Goal: Entertainment & Leisure: Consume media (video, audio)

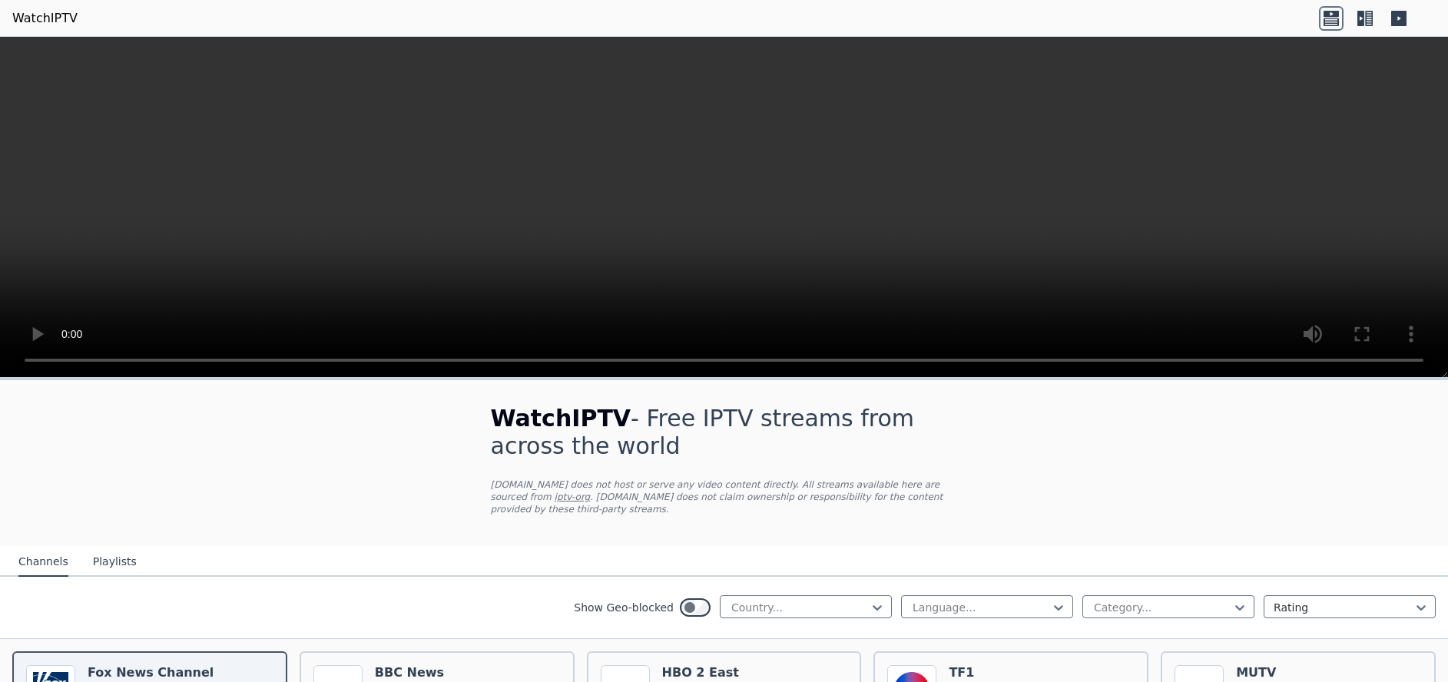
drag, startPoint x: 1086, startPoint y: 307, endPoint x: 1076, endPoint y: 286, distance: 22.7
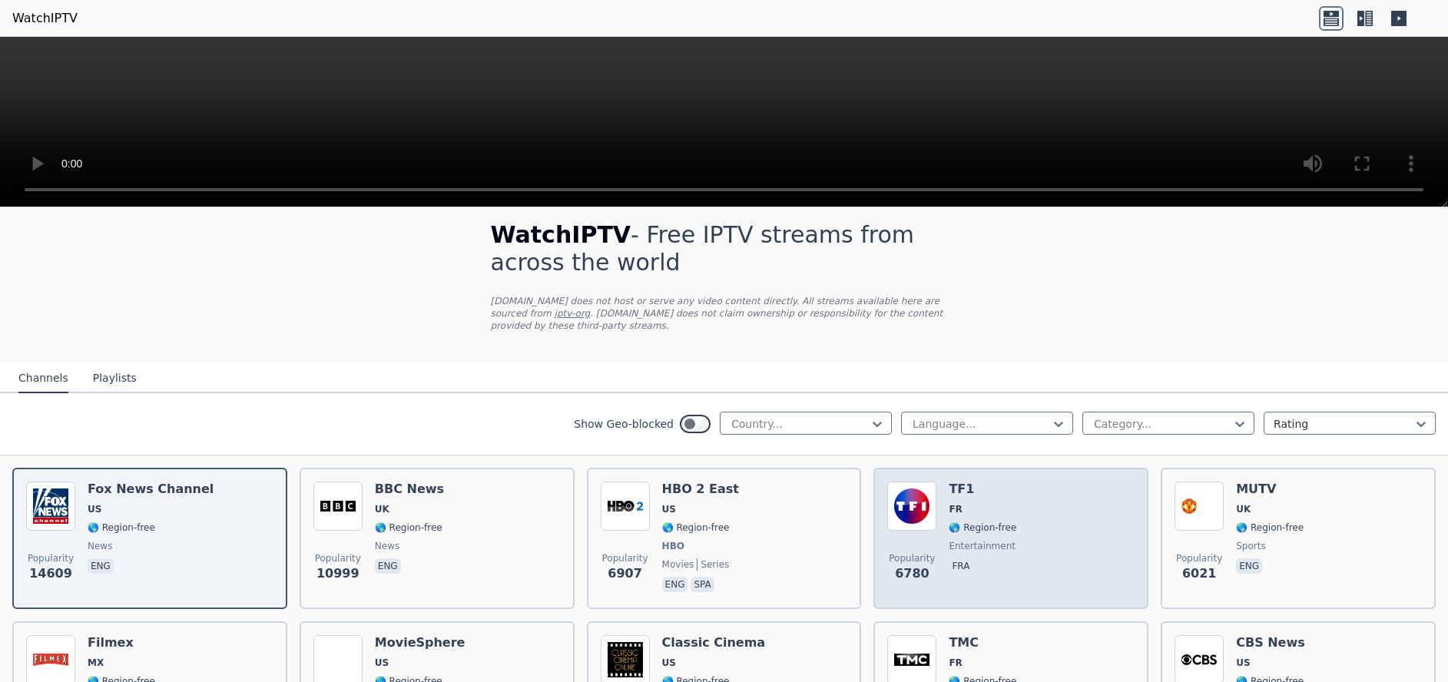
scroll to position [12, 0]
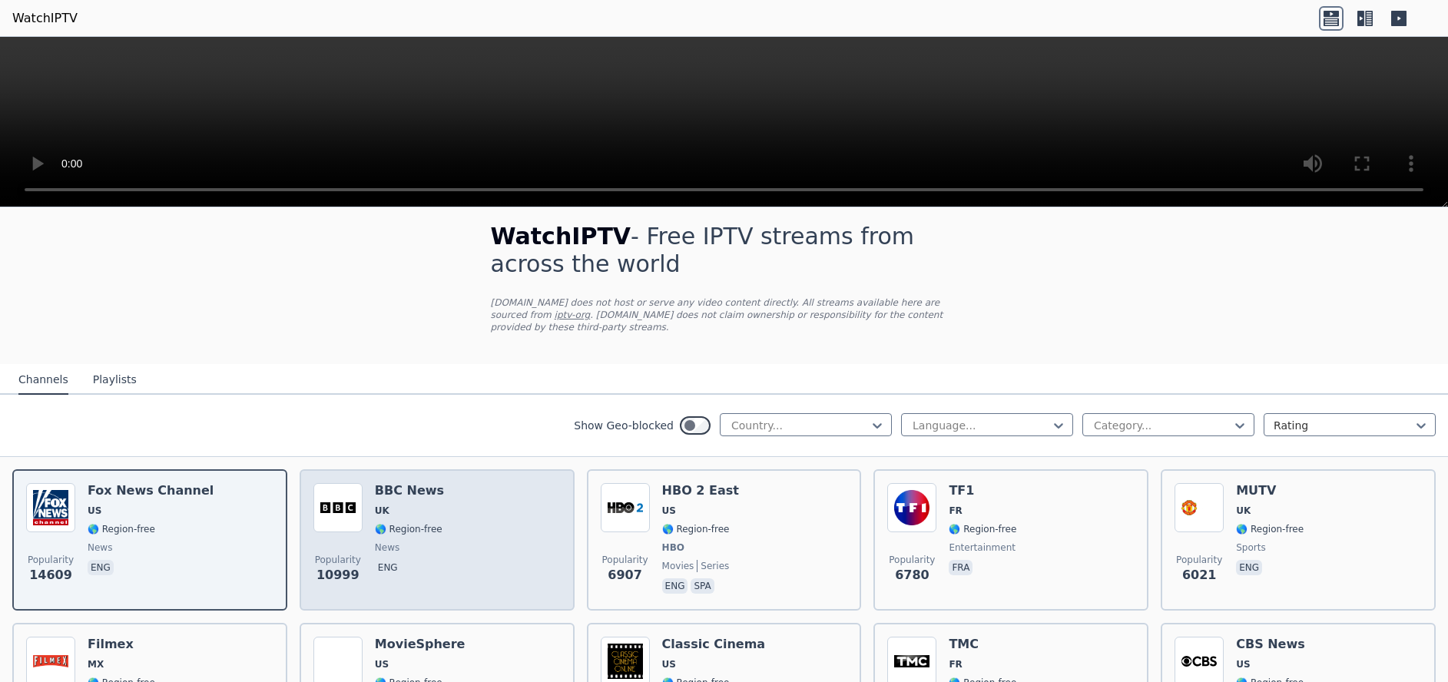
click at [454, 511] on div "Popularity 10999 BBC News UK 🌎 Region-free news eng" at bounding box center [436, 540] width 247 height 114
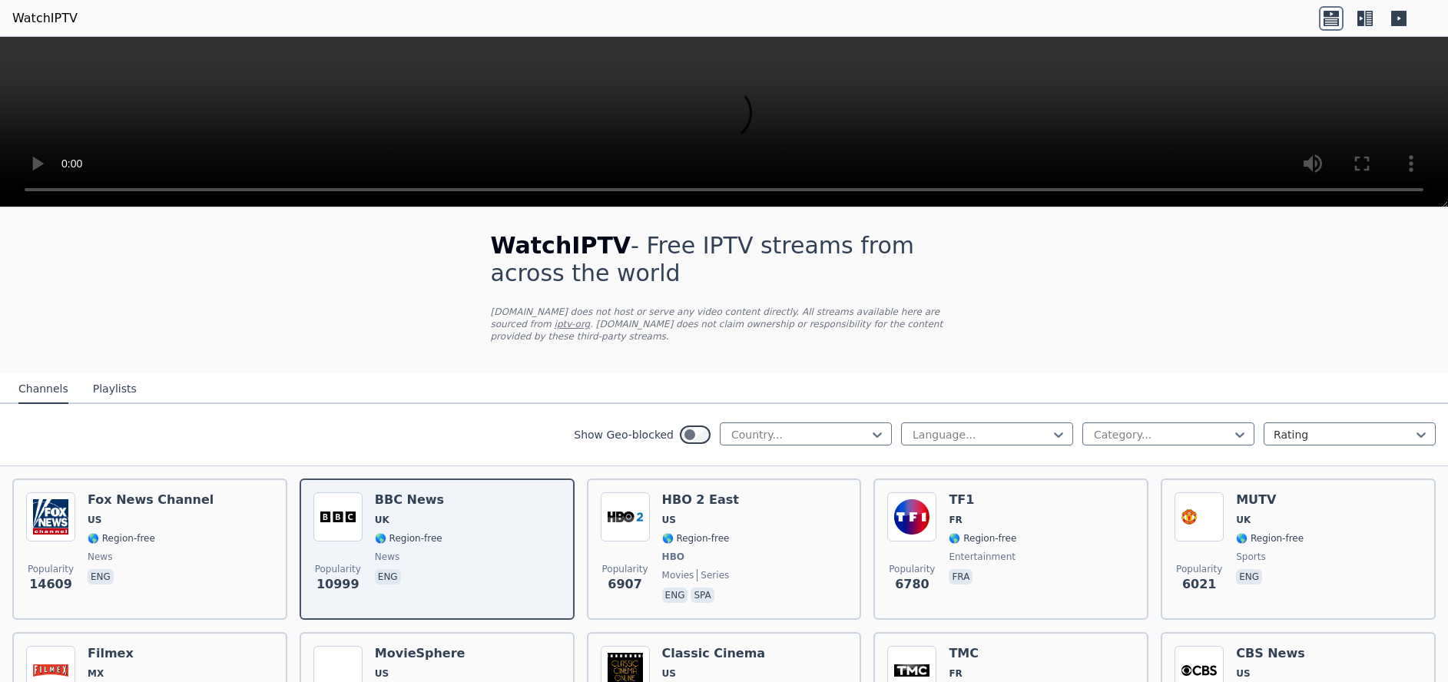
scroll to position [0, 0]
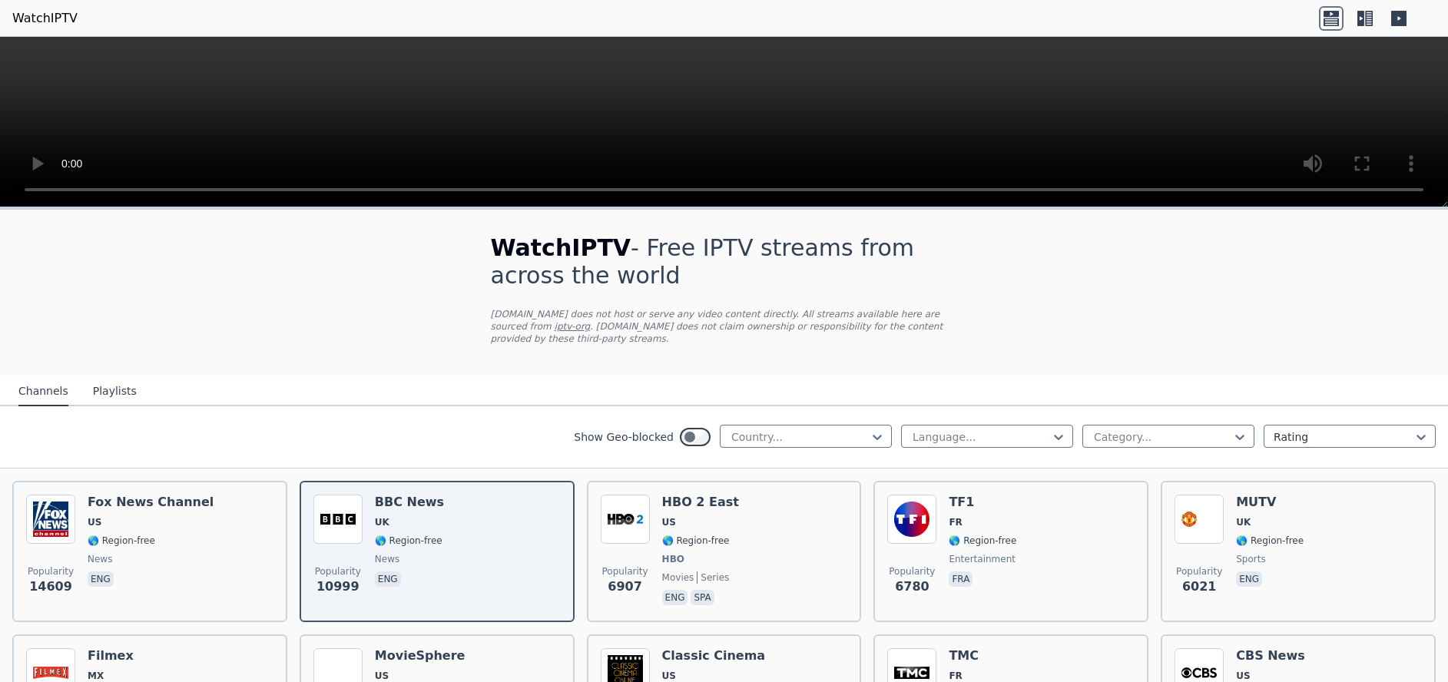
click at [1401, 22] on icon at bounding box center [1398, 18] width 15 height 15
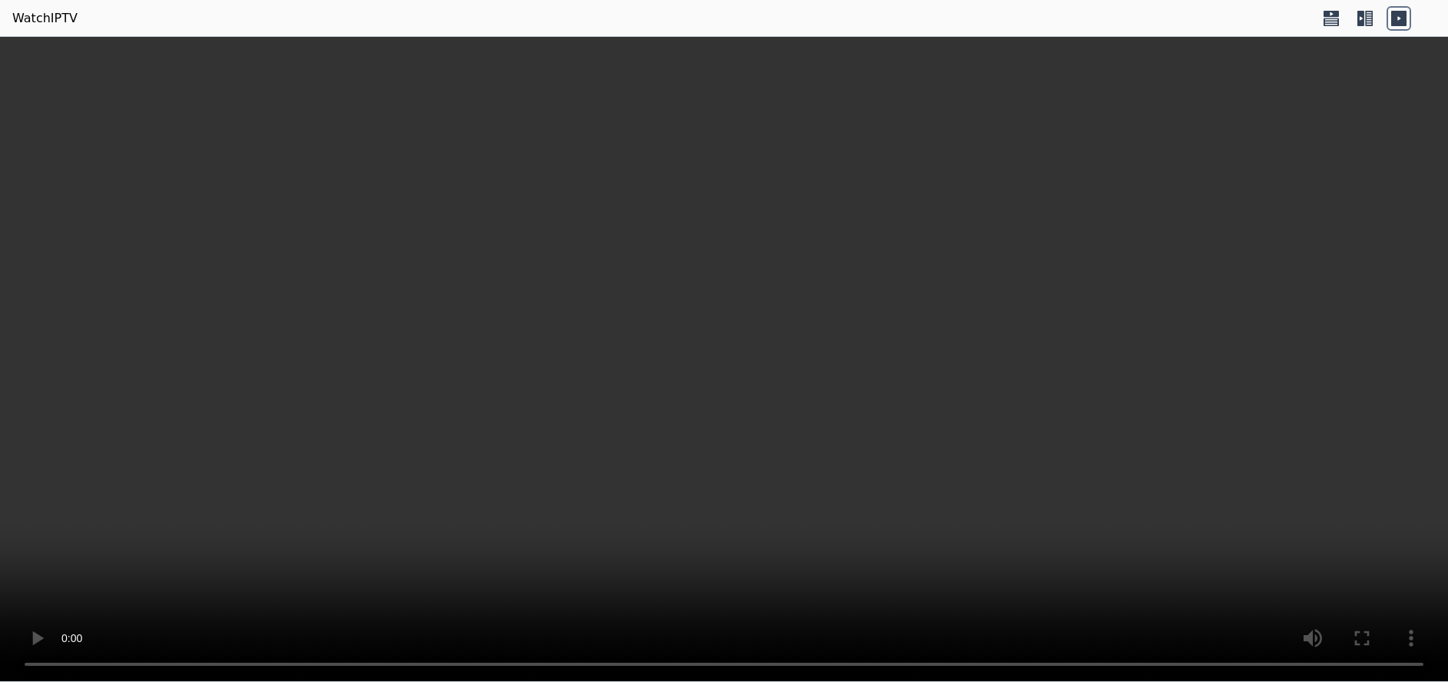
click at [1363, 12] on icon at bounding box center [1361, 18] width 7 height 15
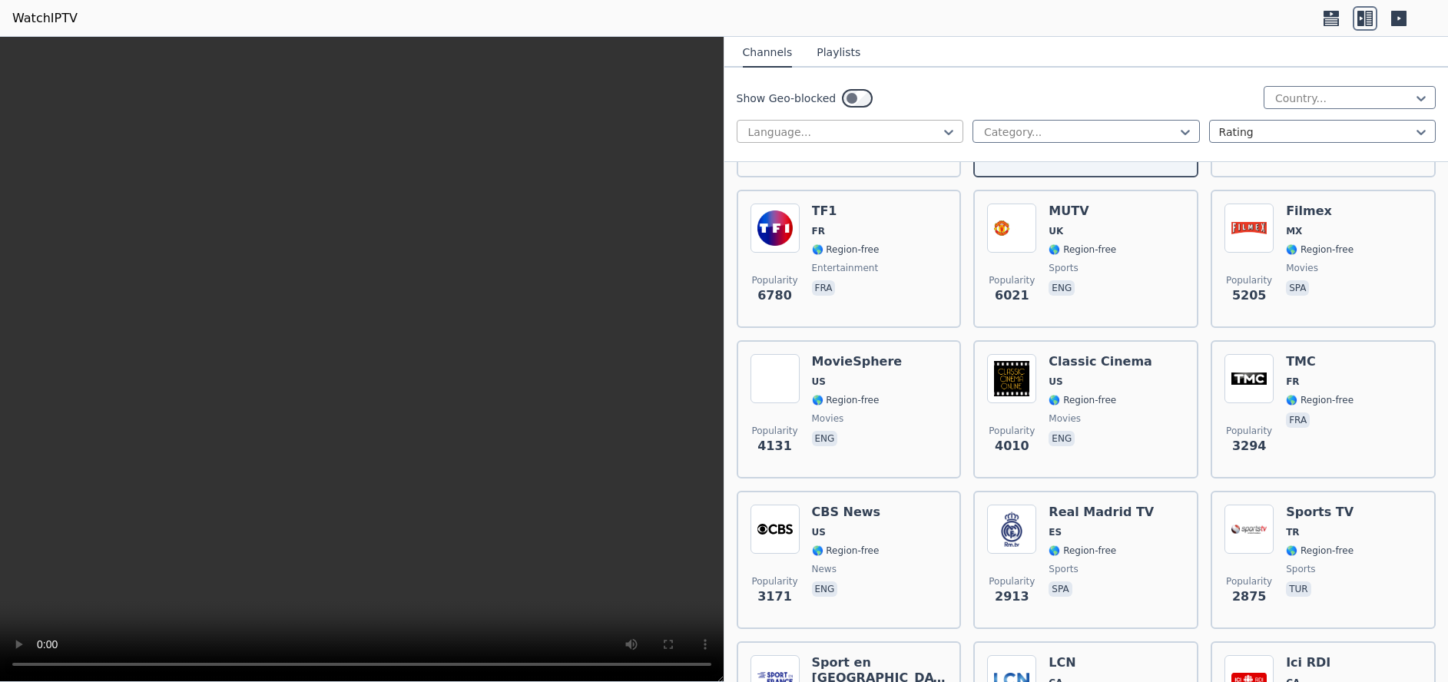
scroll to position [81, 0]
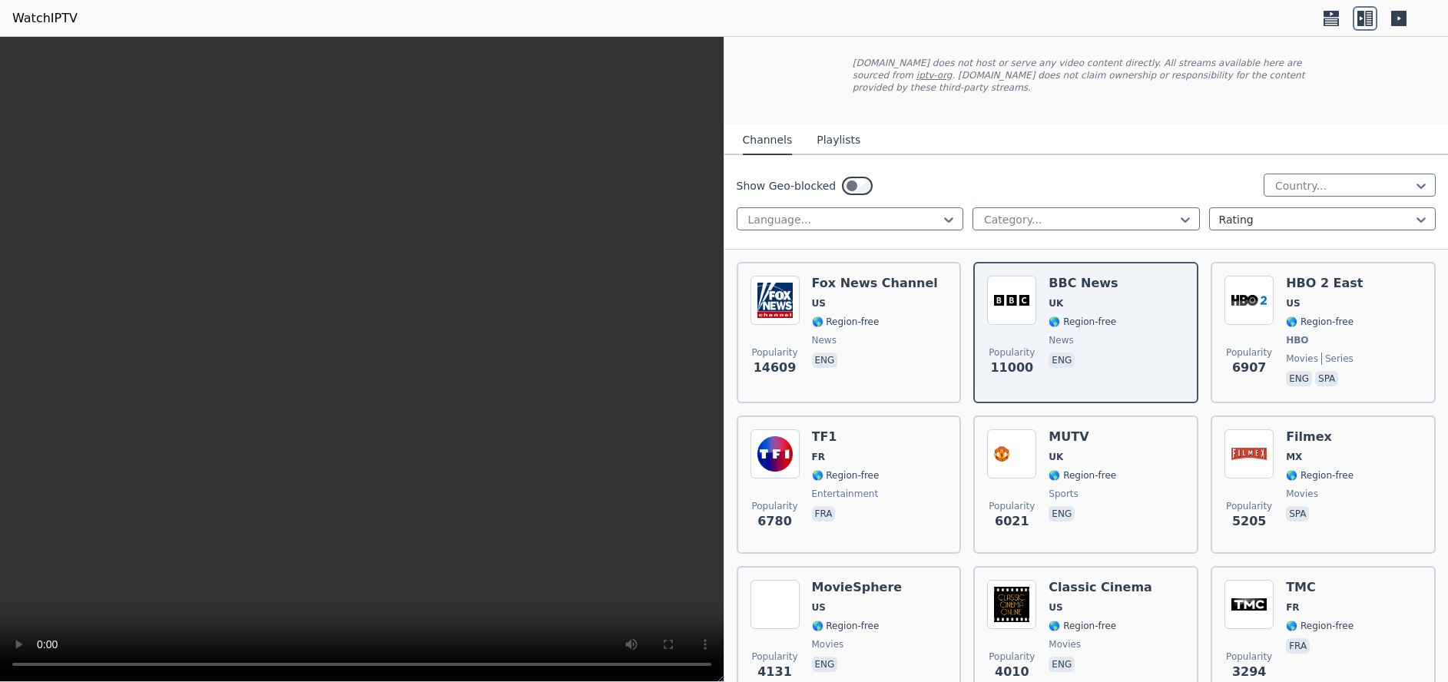
click at [841, 126] on button "Playlists" at bounding box center [839, 140] width 44 height 29
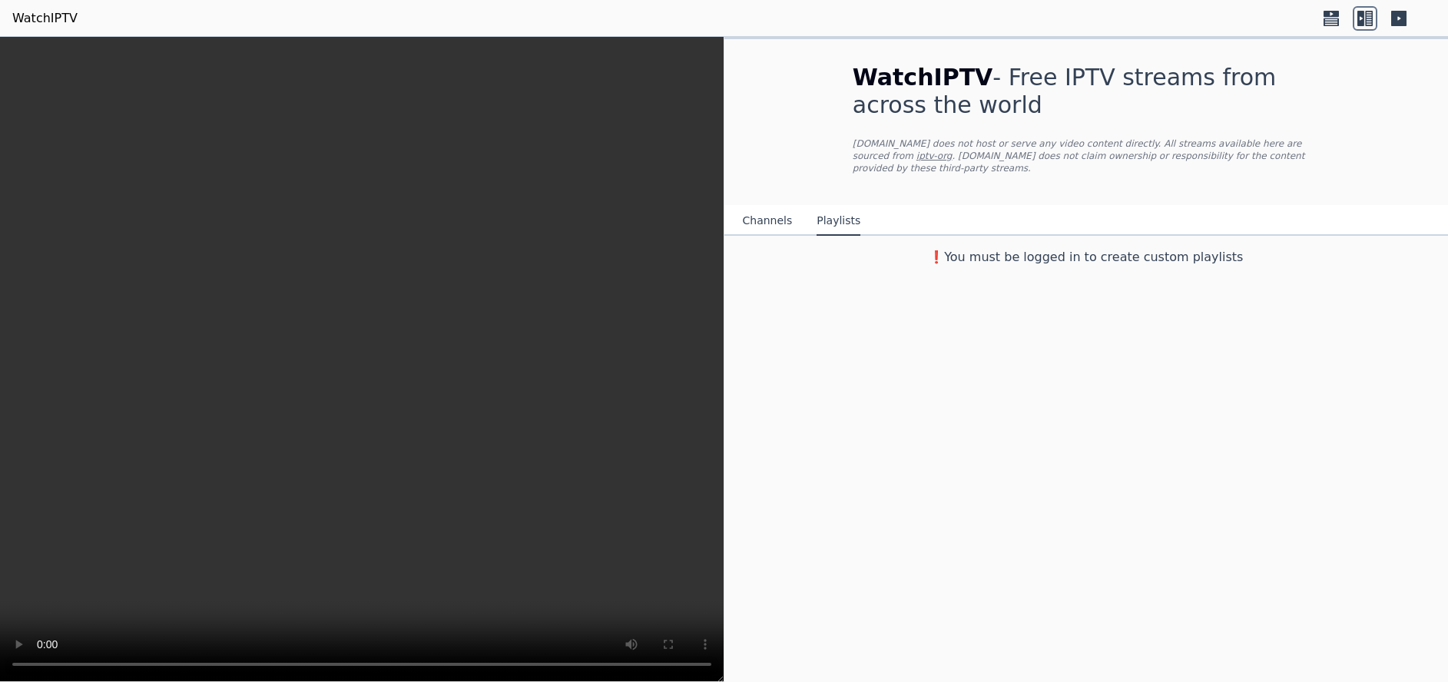
click at [761, 207] on button "Channels" at bounding box center [768, 221] width 50 height 29
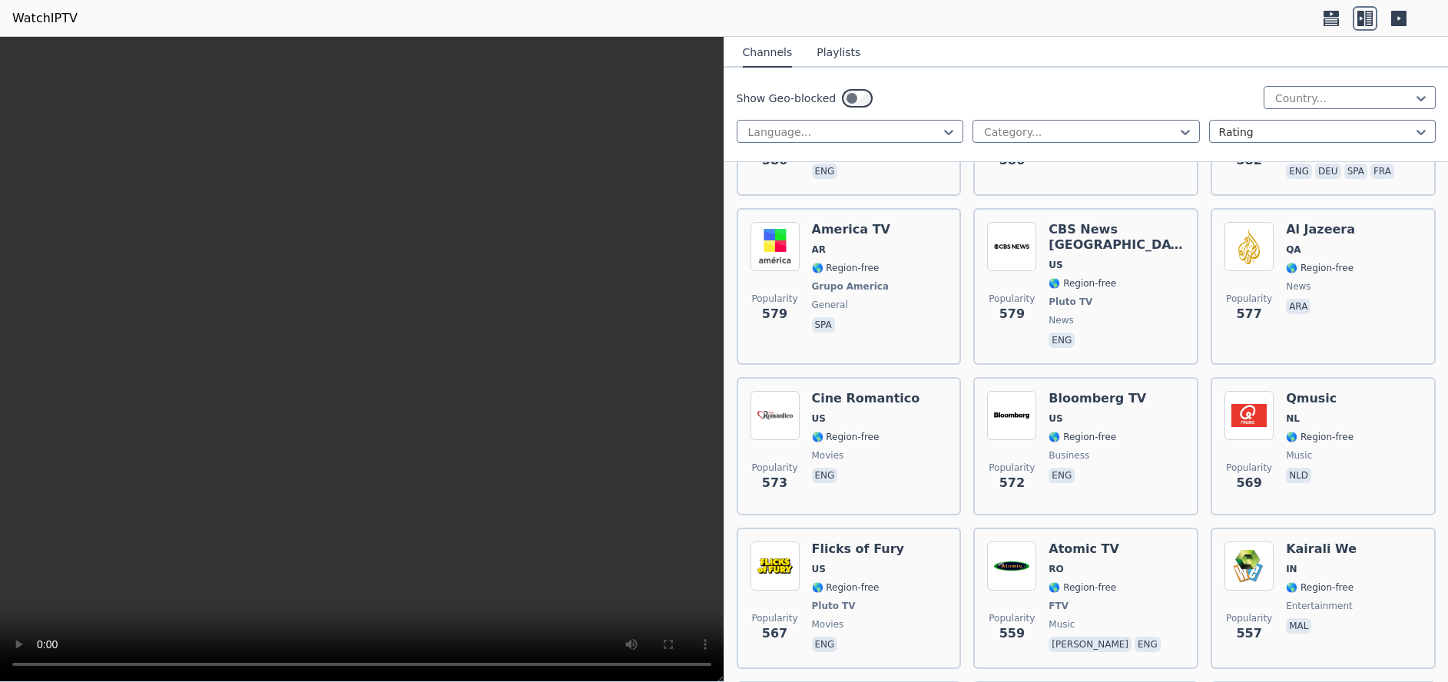
scroll to position [6512, 0]
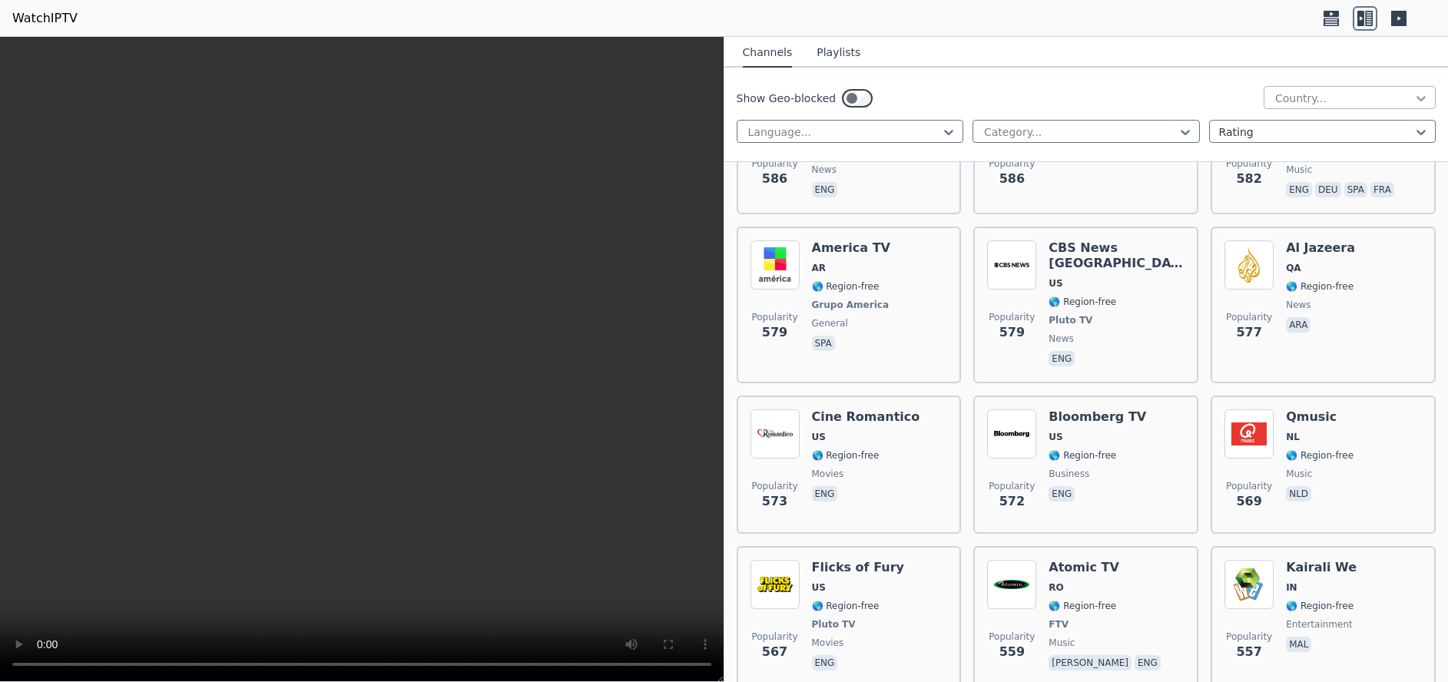
click at [1415, 94] on icon at bounding box center [1421, 98] width 15 height 15
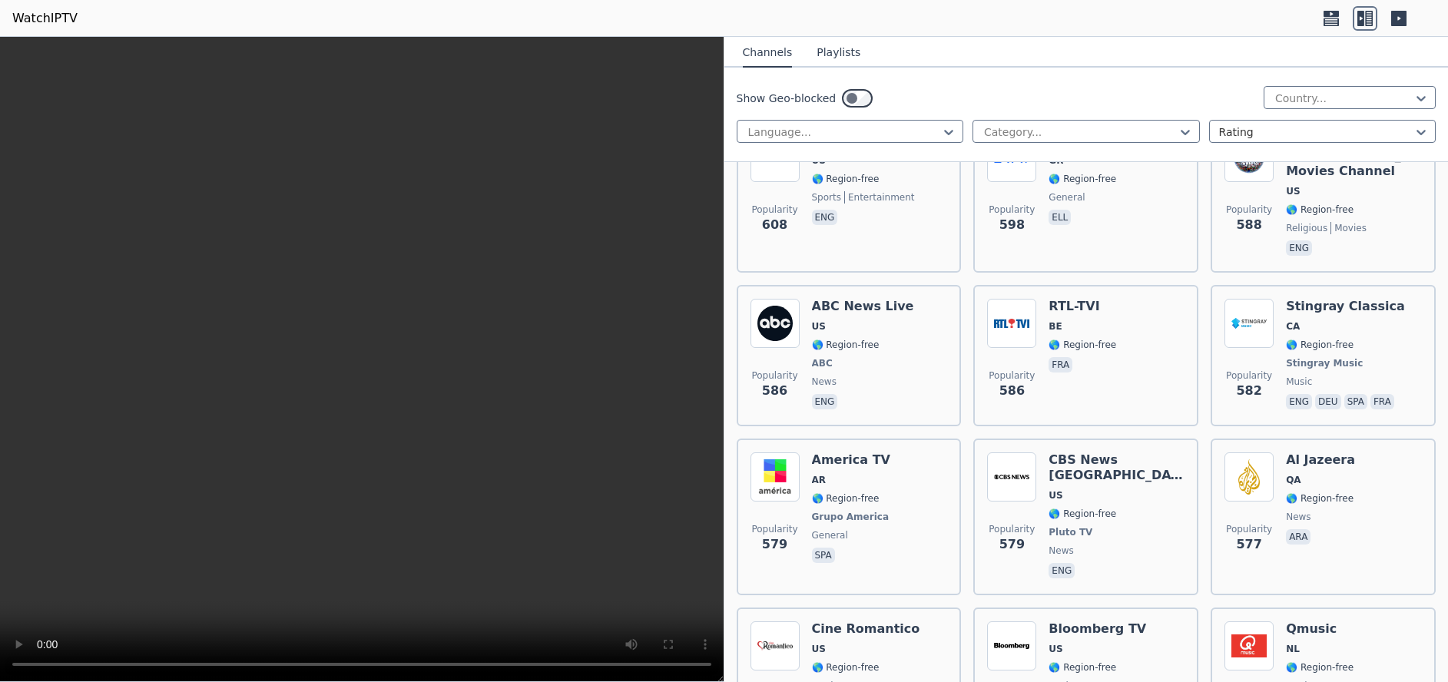
scroll to position [6281, 0]
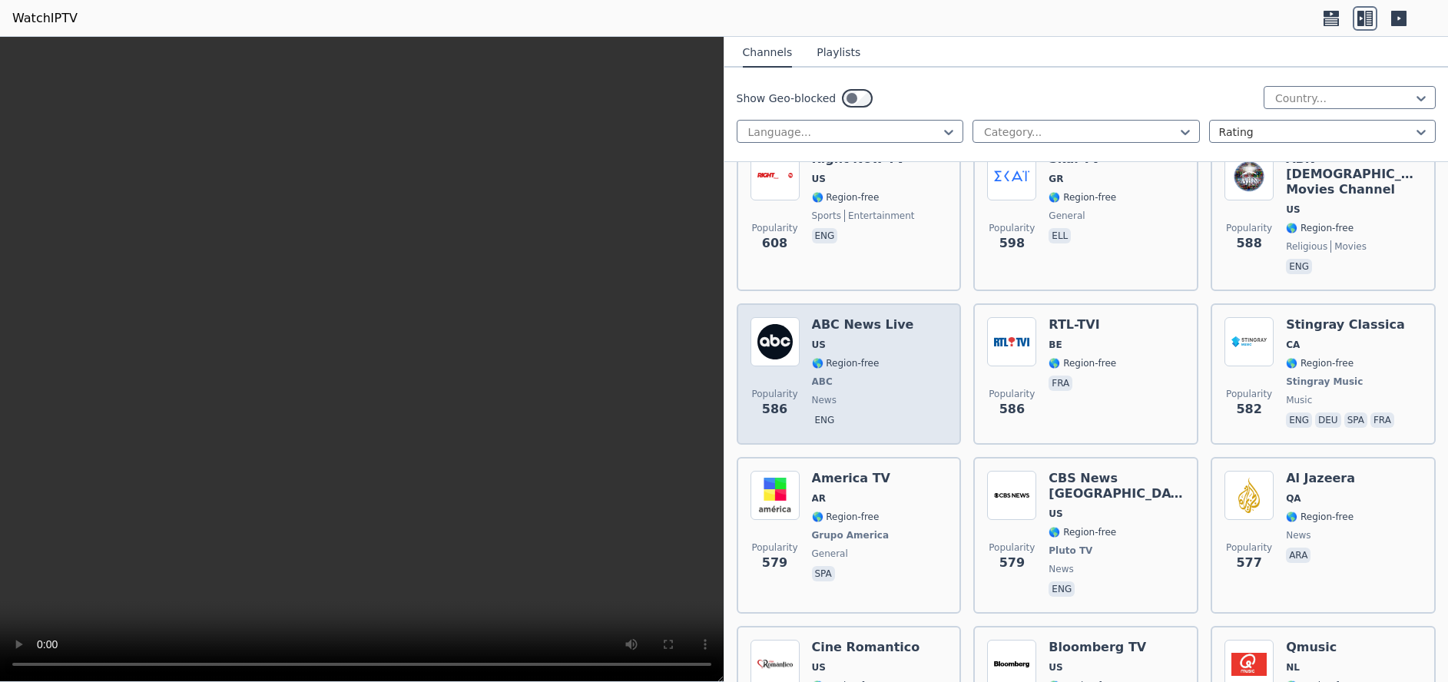
click at [883, 323] on div "ABC News Live US 🌎 Region-free ABC news eng" at bounding box center [863, 374] width 102 height 114
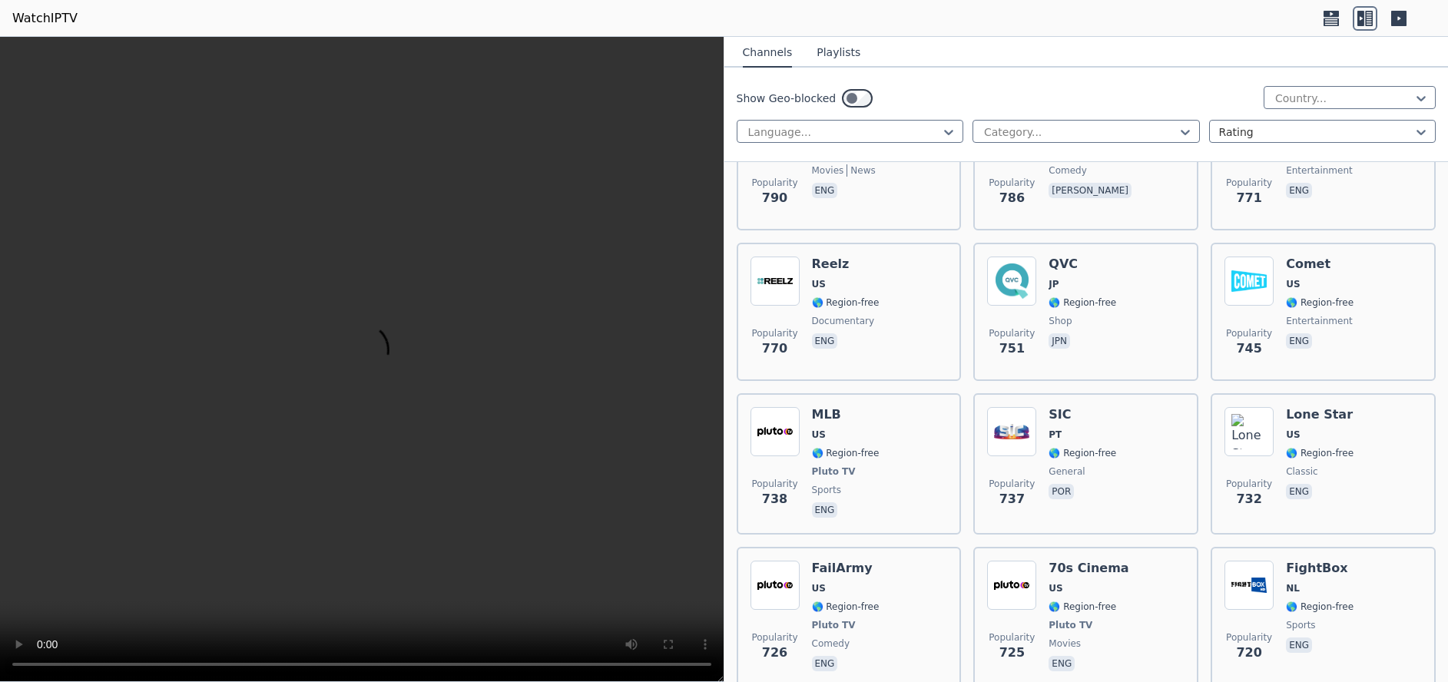
scroll to position [4795, 0]
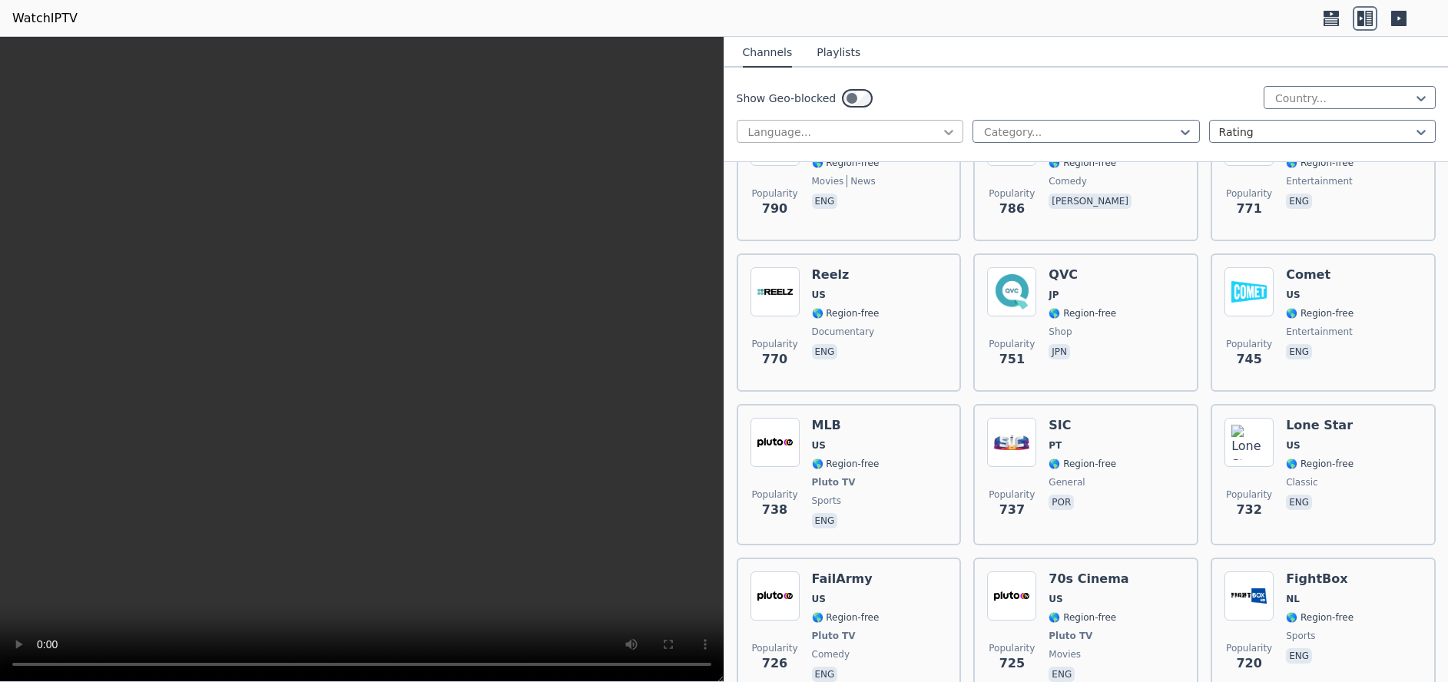
click at [944, 131] on icon at bounding box center [948, 132] width 9 height 5
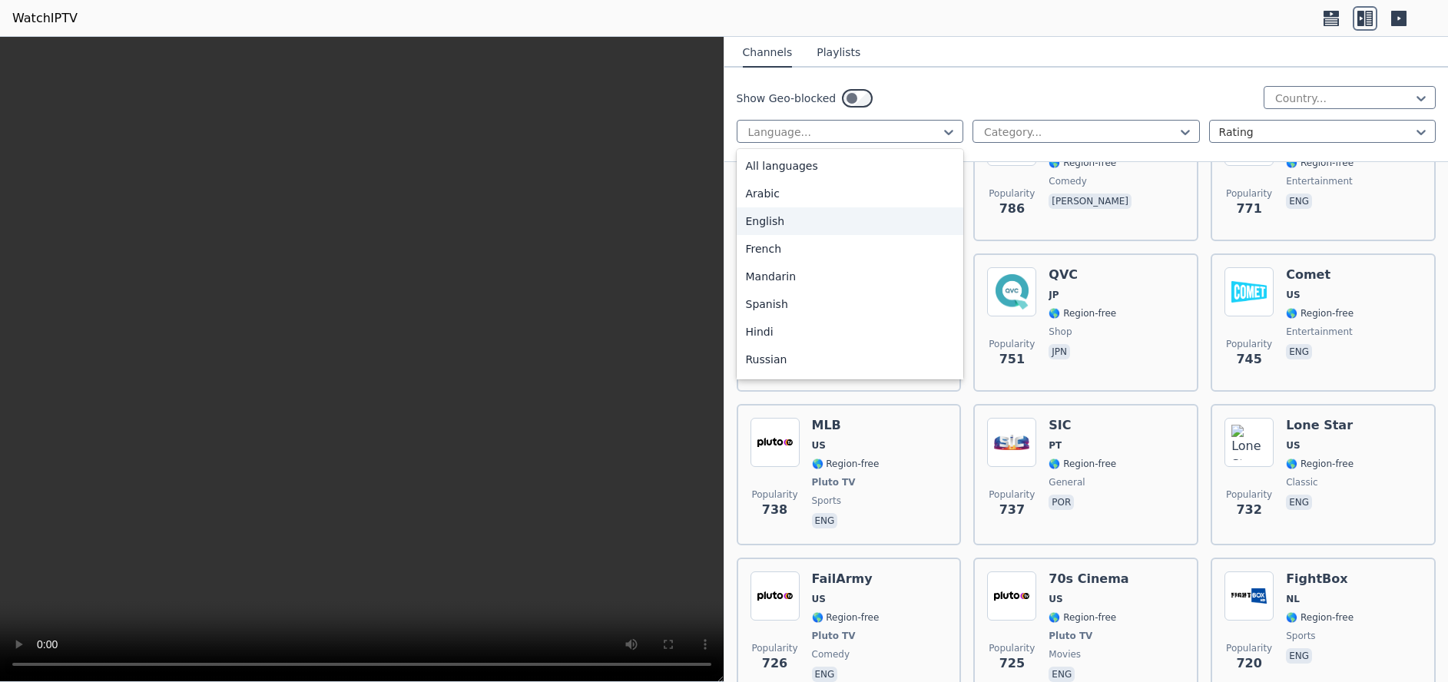
click at [854, 217] on div "English" at bounding box center [850, 221] width 227 height 28
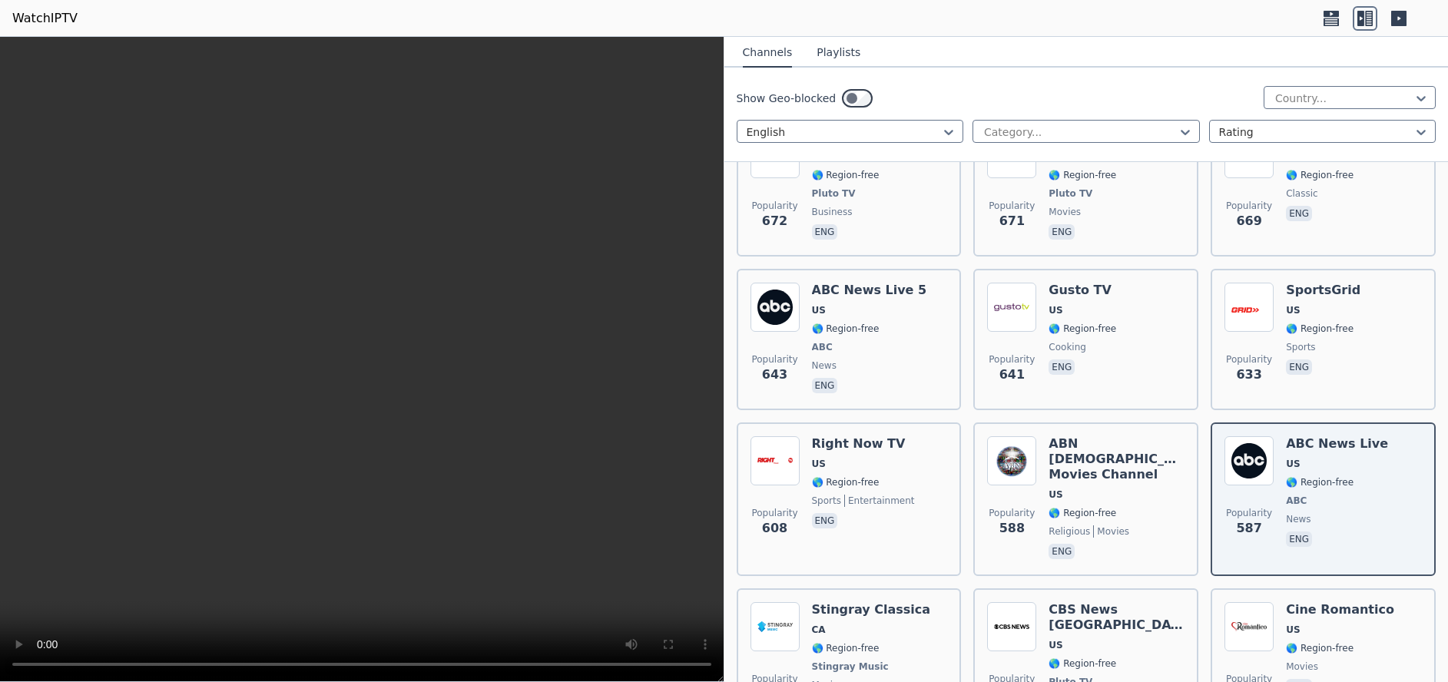
scroll to position [3492, 0]
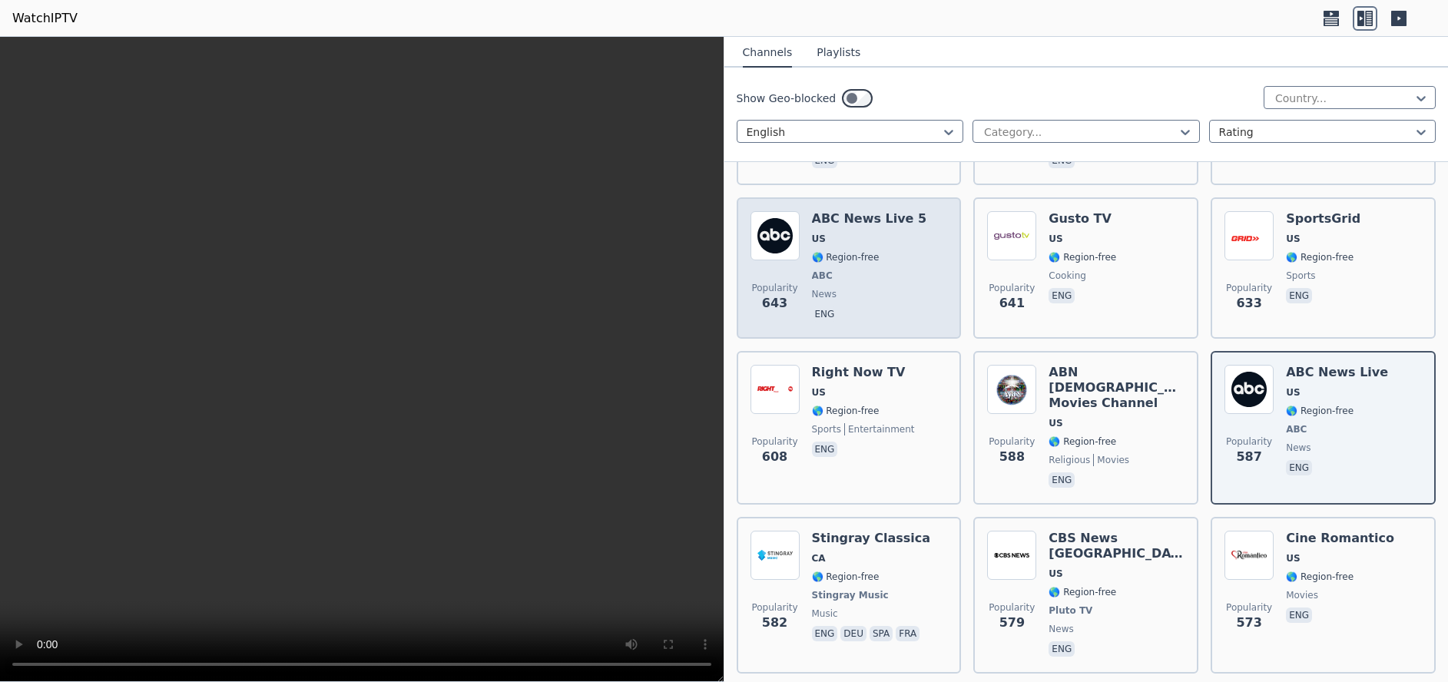
click at [862, 235] on div "ABC News Live 5 US 🌎 Region-free ABC news eng" at bounding box center [869, 268] width 115 height 114
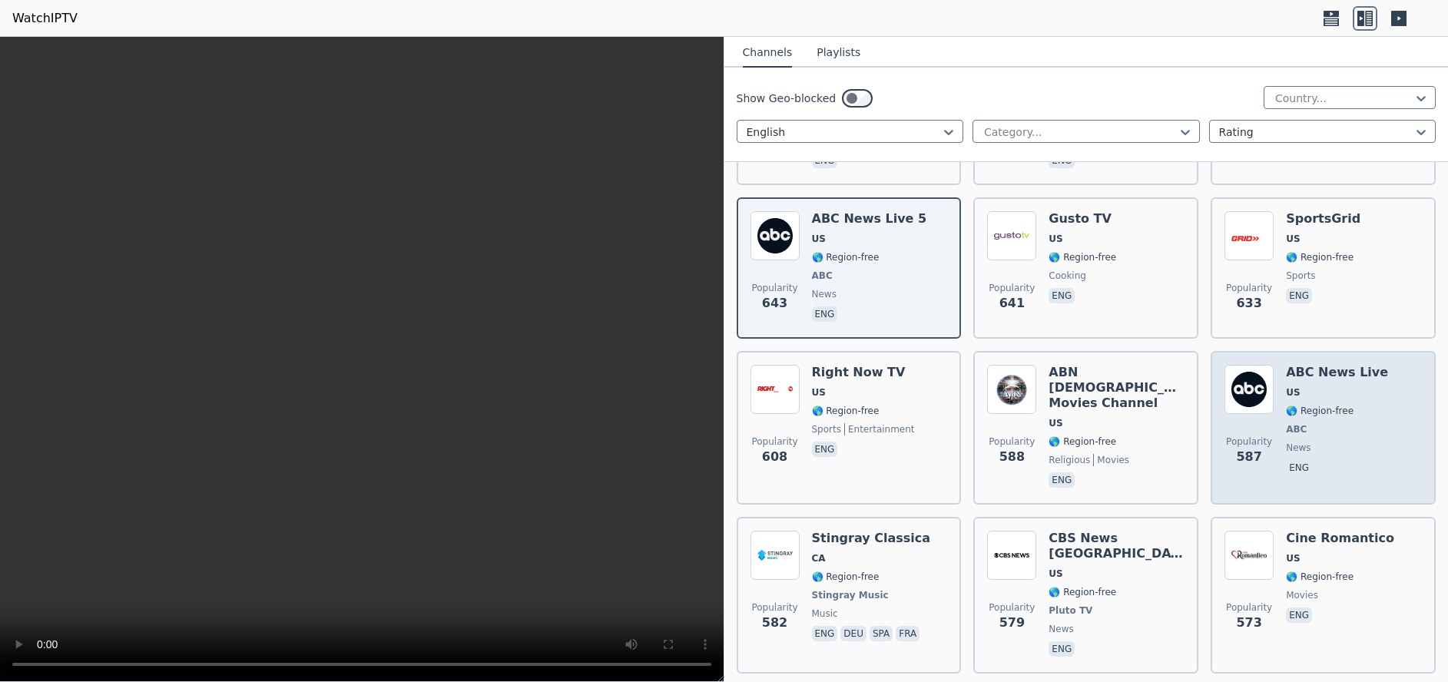
click at [1354, 405] on span "🌎 Region-free" at bounding box center [1337, 411] width 102 height 12
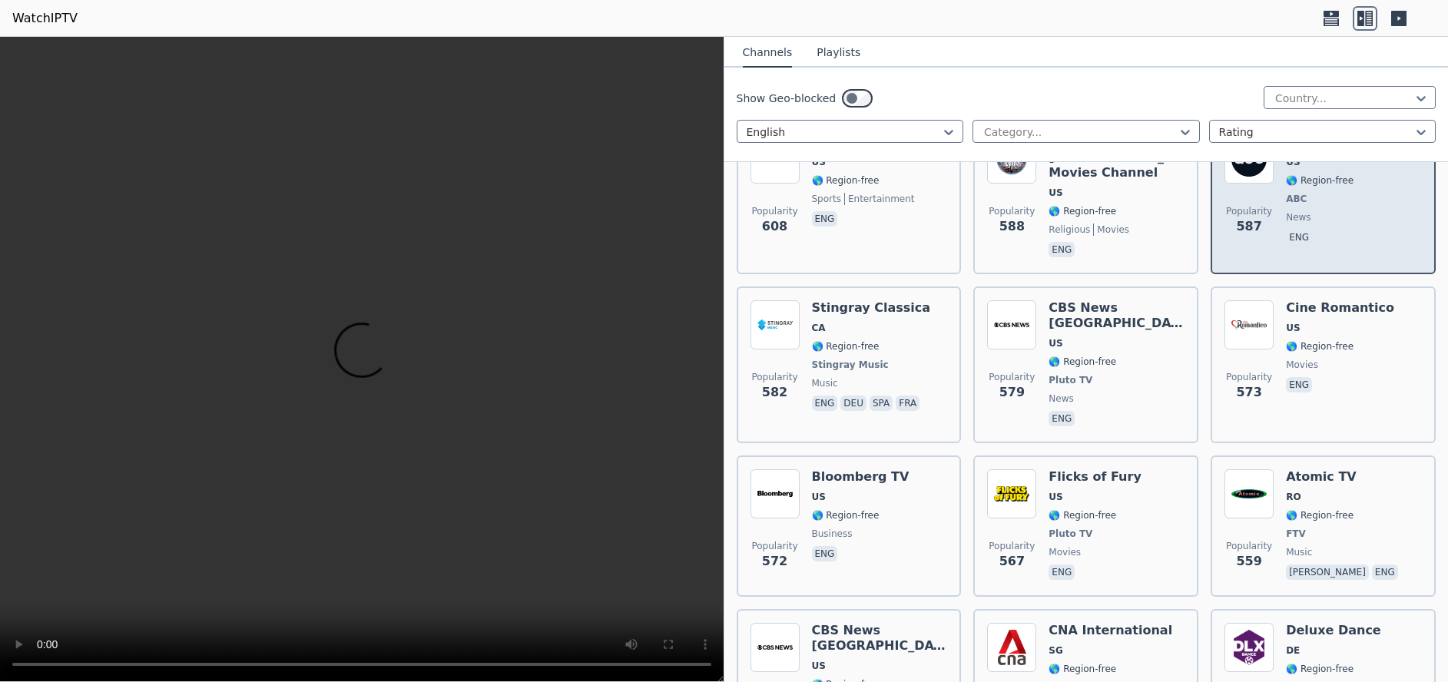
scroll to position [3677, 0]
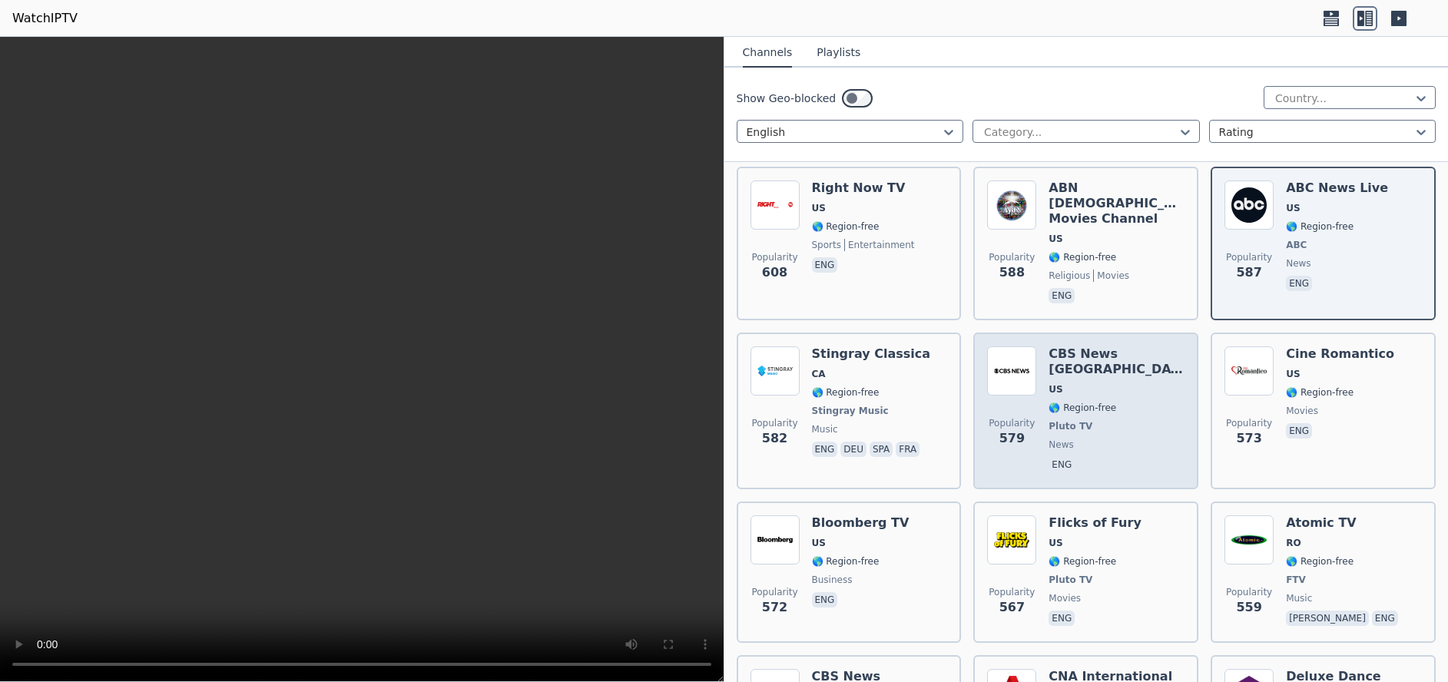
click at [1104, 378] on div "CBS News Boston US 🌎 Region-free Pluto TV news eng" at bounding box center [1117, 411] width 136 height 129
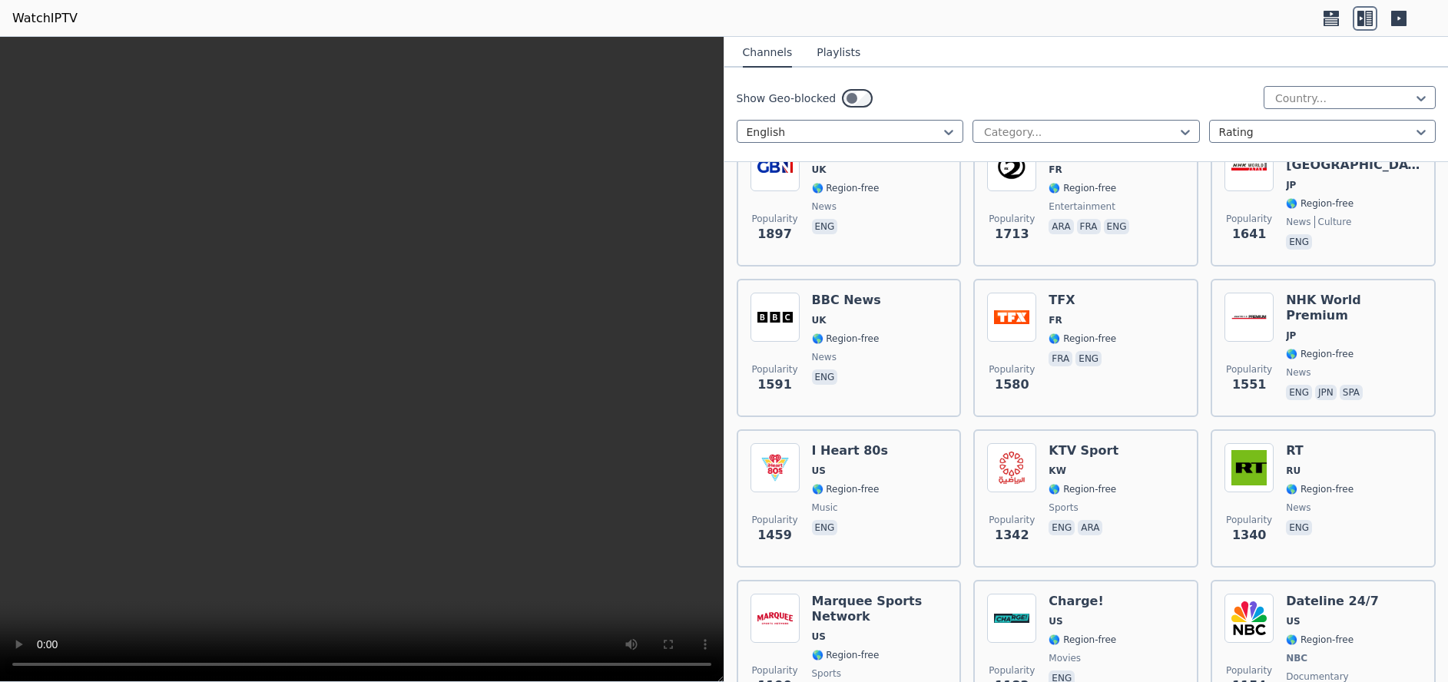
scroll to position [1164, 0]
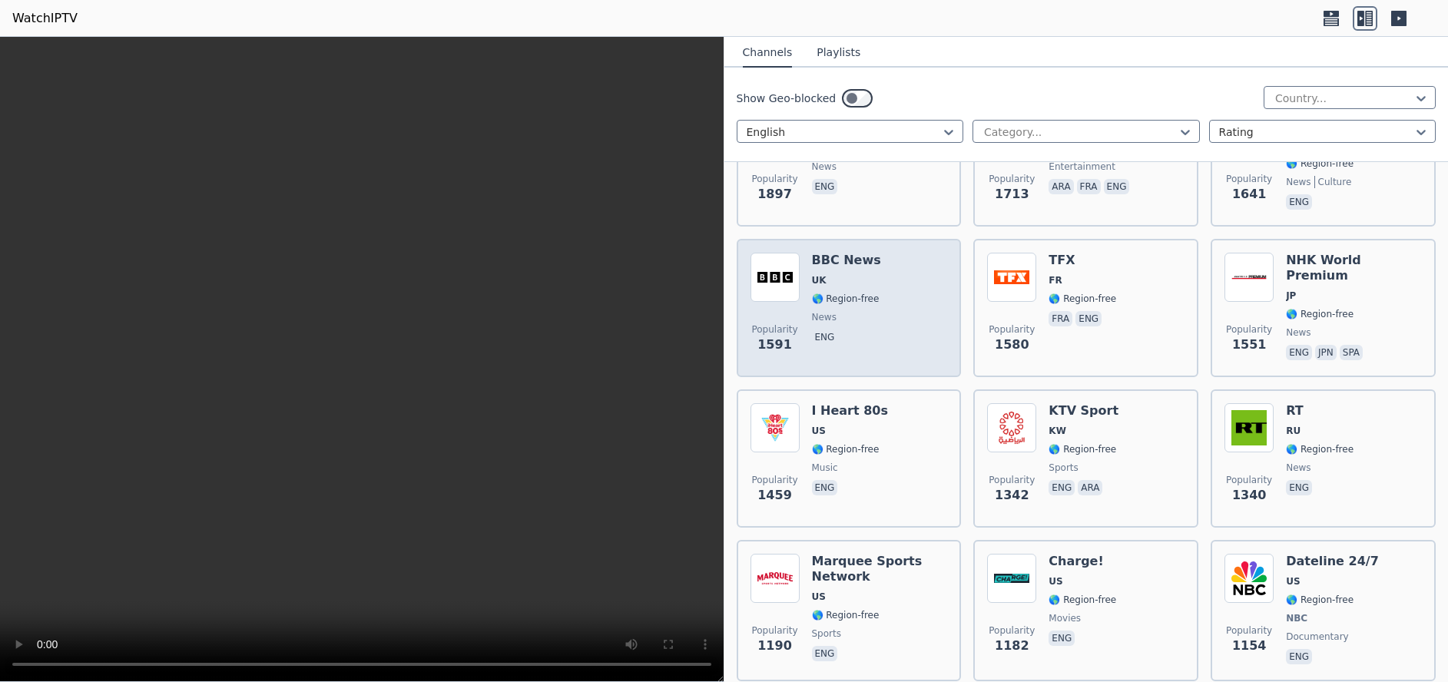
click at [877, 273] on div "Popularity 1591 BBC News UK 🌎 Region-free news eng" at bounding box center [849, 308] width 197 height 111
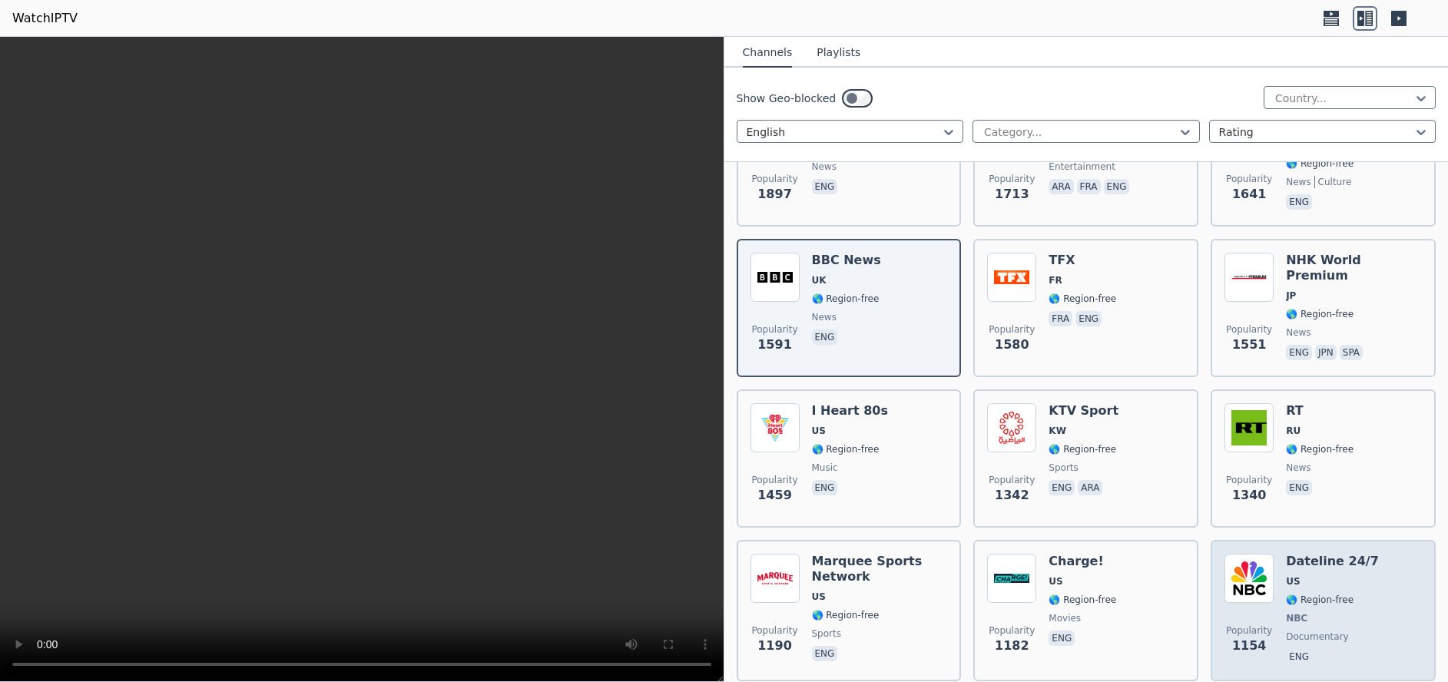
click at [1344, 594] on span "🌎 Region-free" at bounding box center [1332, 600] width 93 height 12
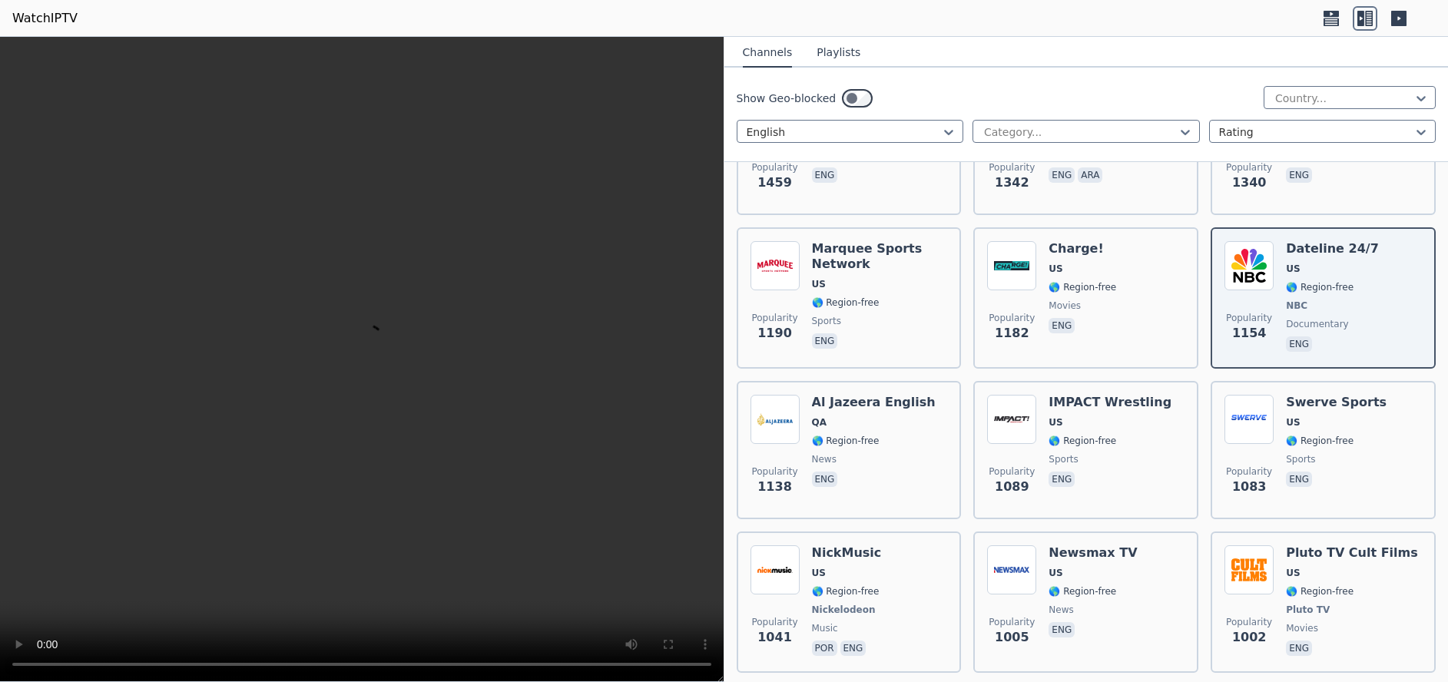
scroll to position [1498, 0]
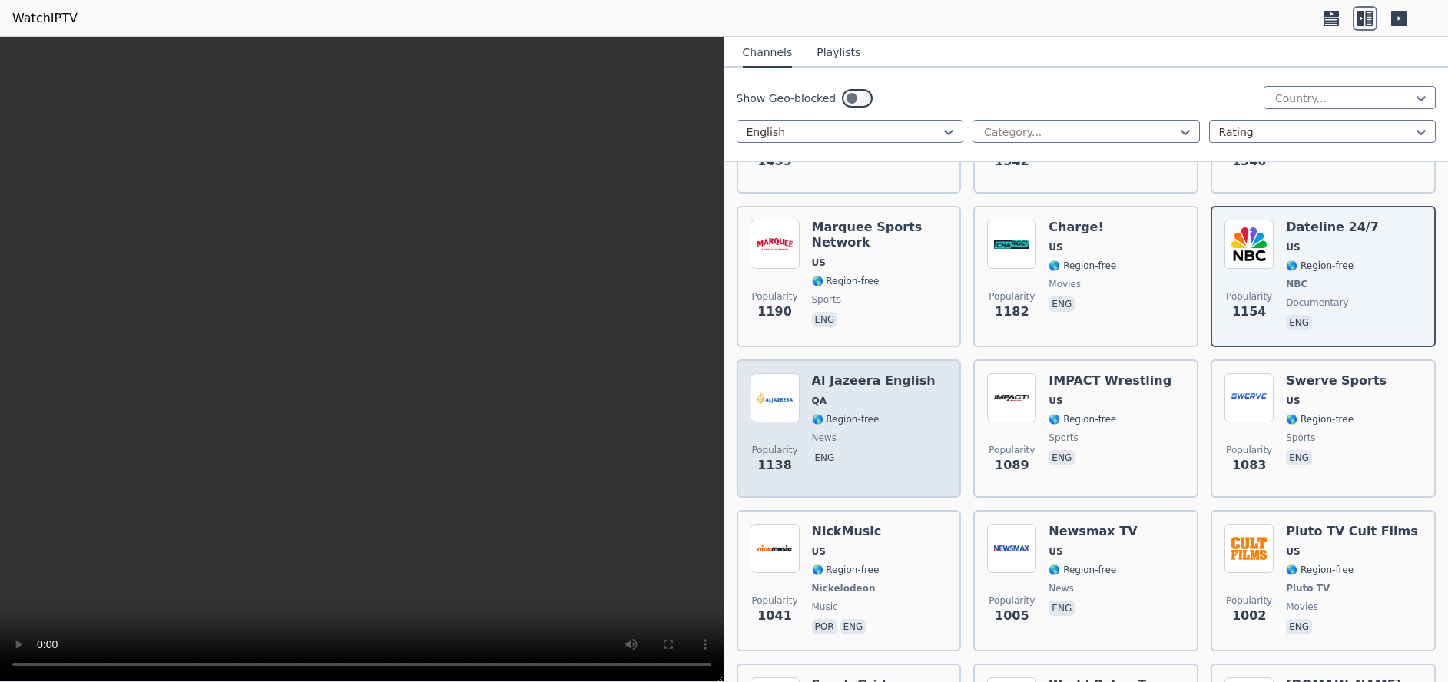
click at [904, 416] on div "Al Jazeera English QA 🌎 Region-free news eng" at bounding box center [874, 428] width 124 height 111
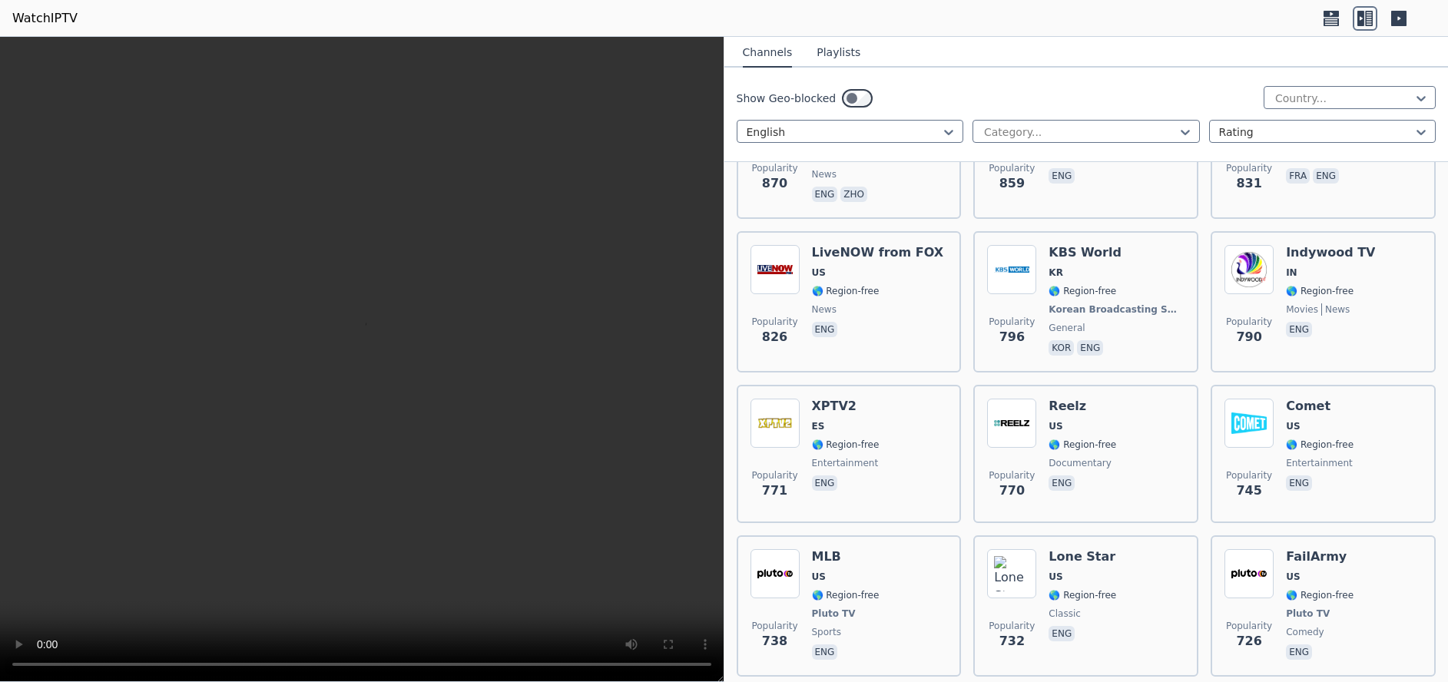
scroll to position [2697, 0]
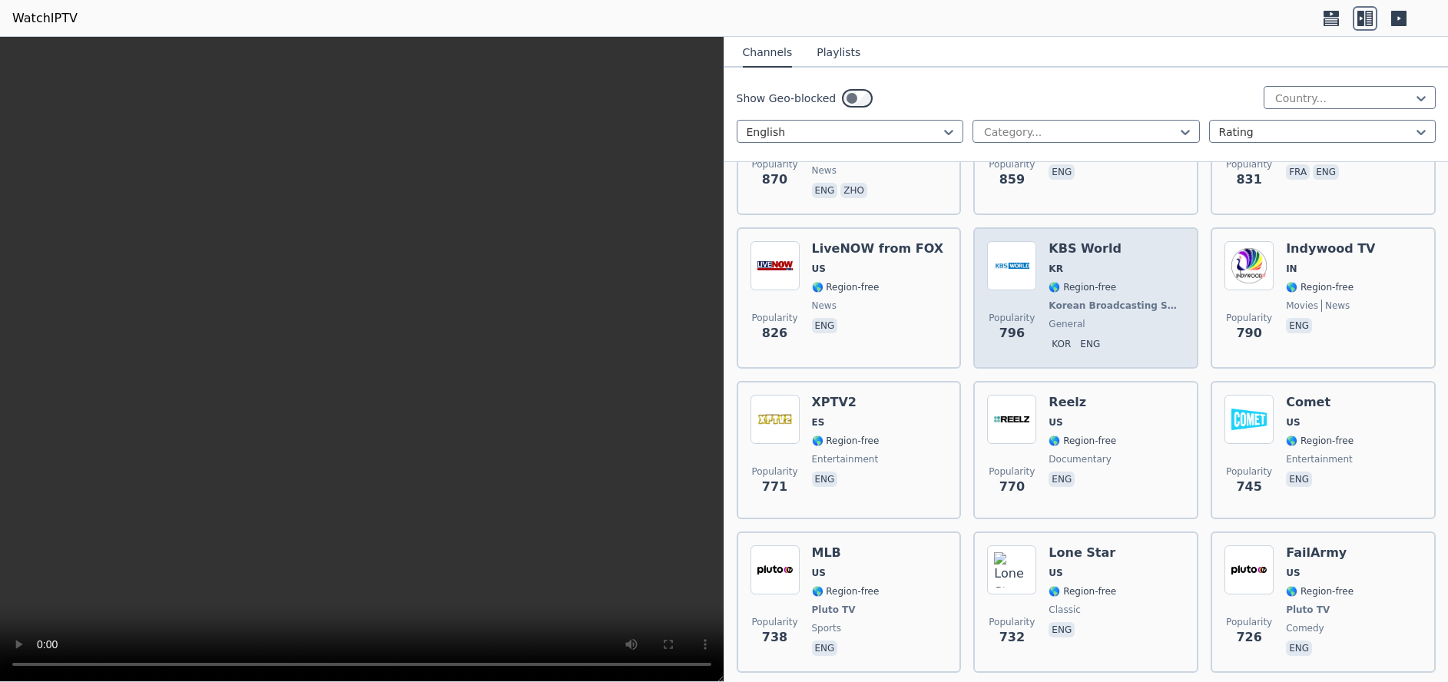
click at [1094, 281] on span "🌎 Region-free" at bounding box center [1083, 287] width 68 height 12
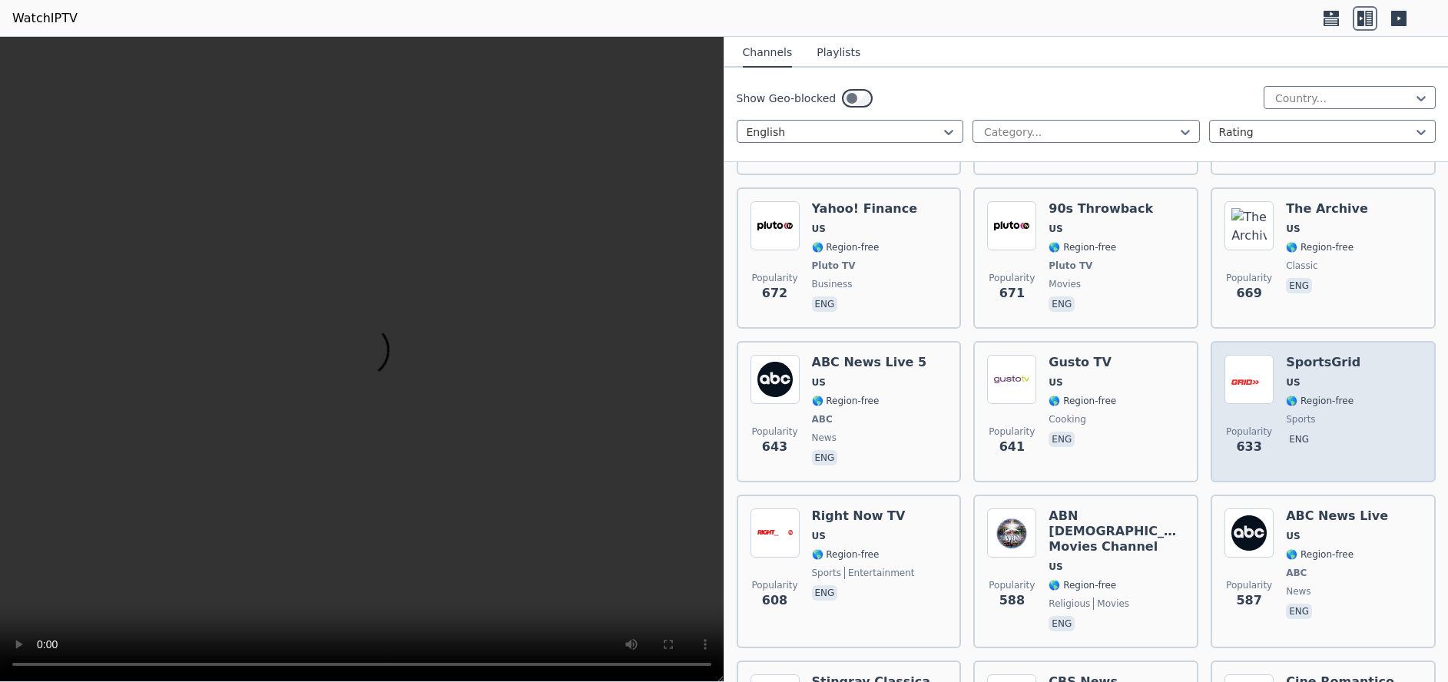
scroll to position [3354, 0]
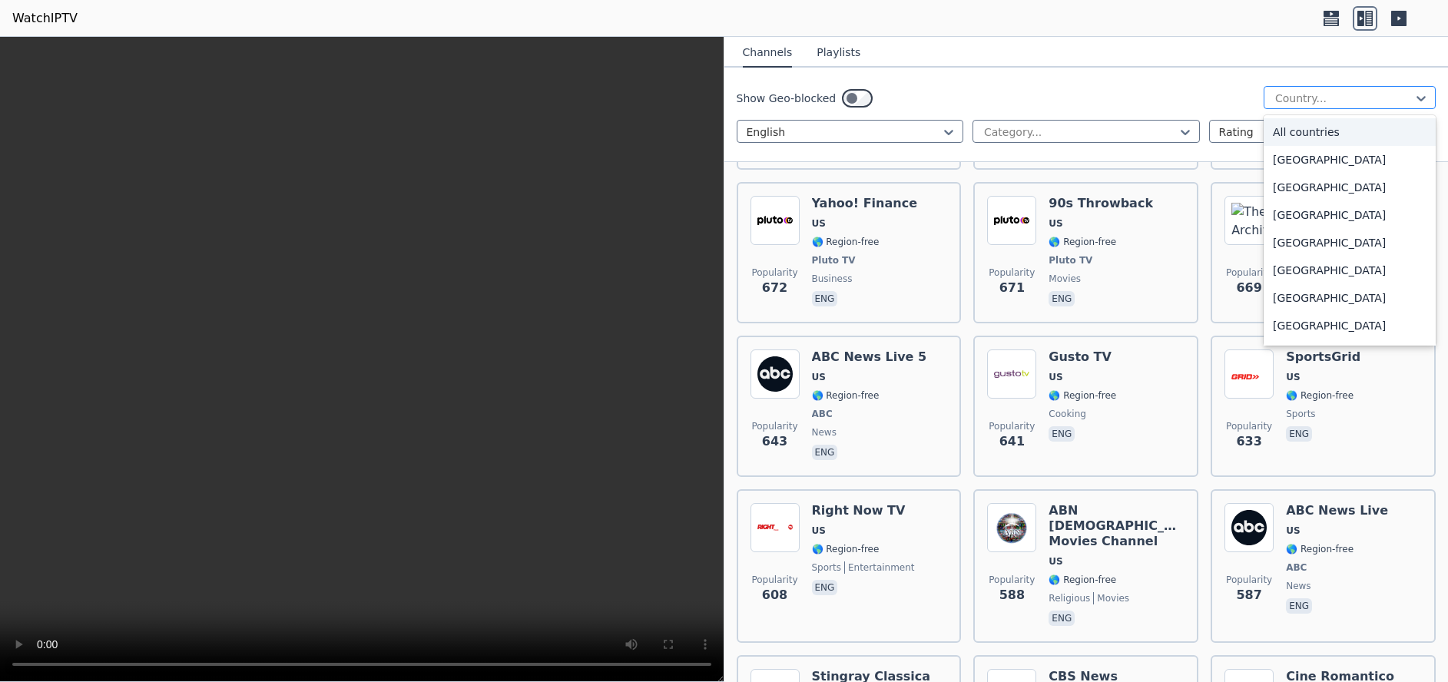
click at [1414, 89] on div at bounding box center [1421, 98] width 15 height 23
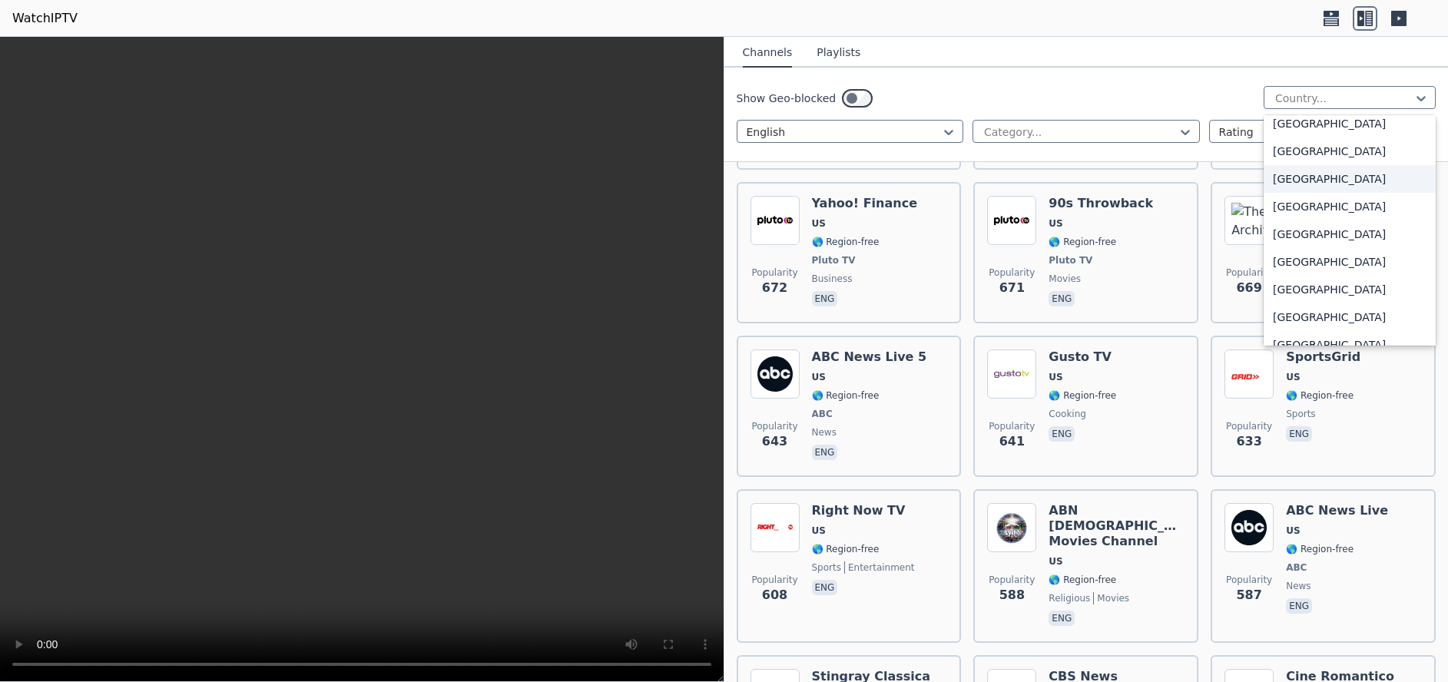
click at [1302, 177] on div "Singapore" at bounding box center [1350, 179] width 172 height 28
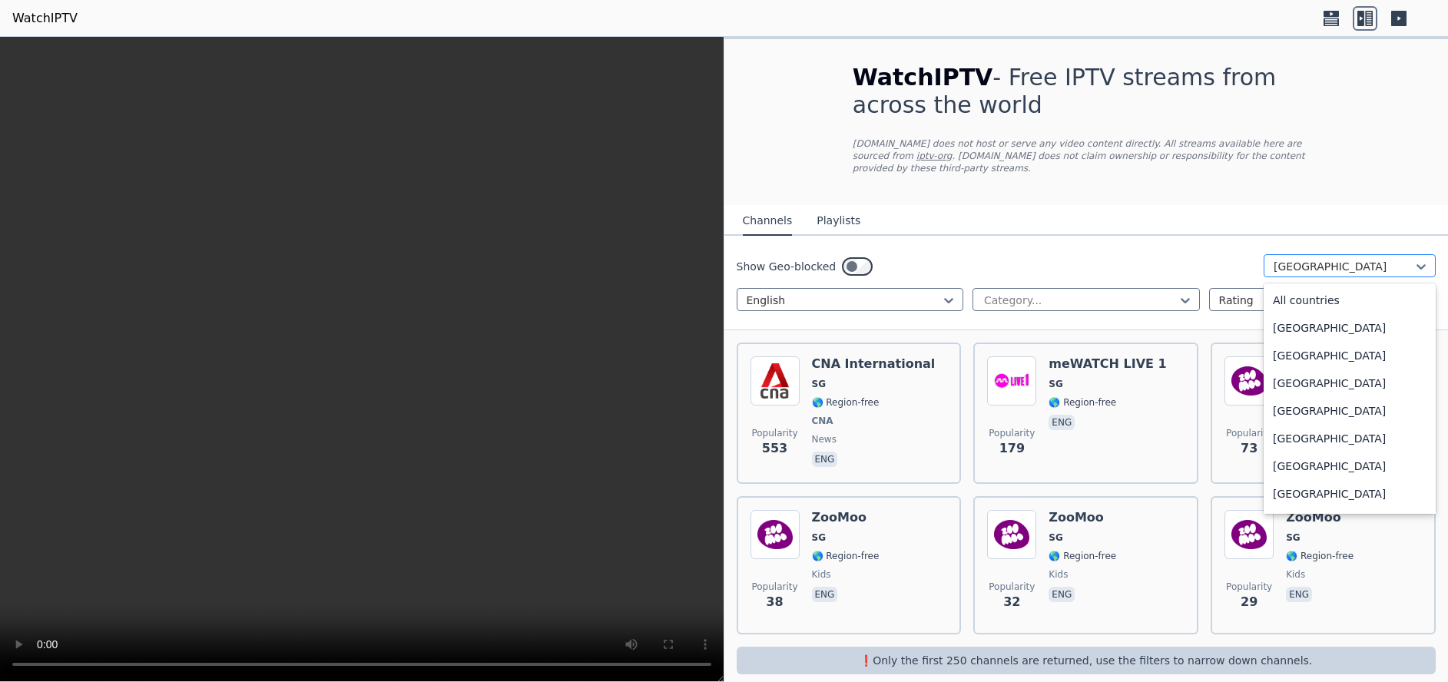
click at [1414, 255] on div at bounding box center [1421, 266] width 15 height 23
click at [1365, 287] on div "All countries" at bounding box center [1350, 301] width 172 height 28
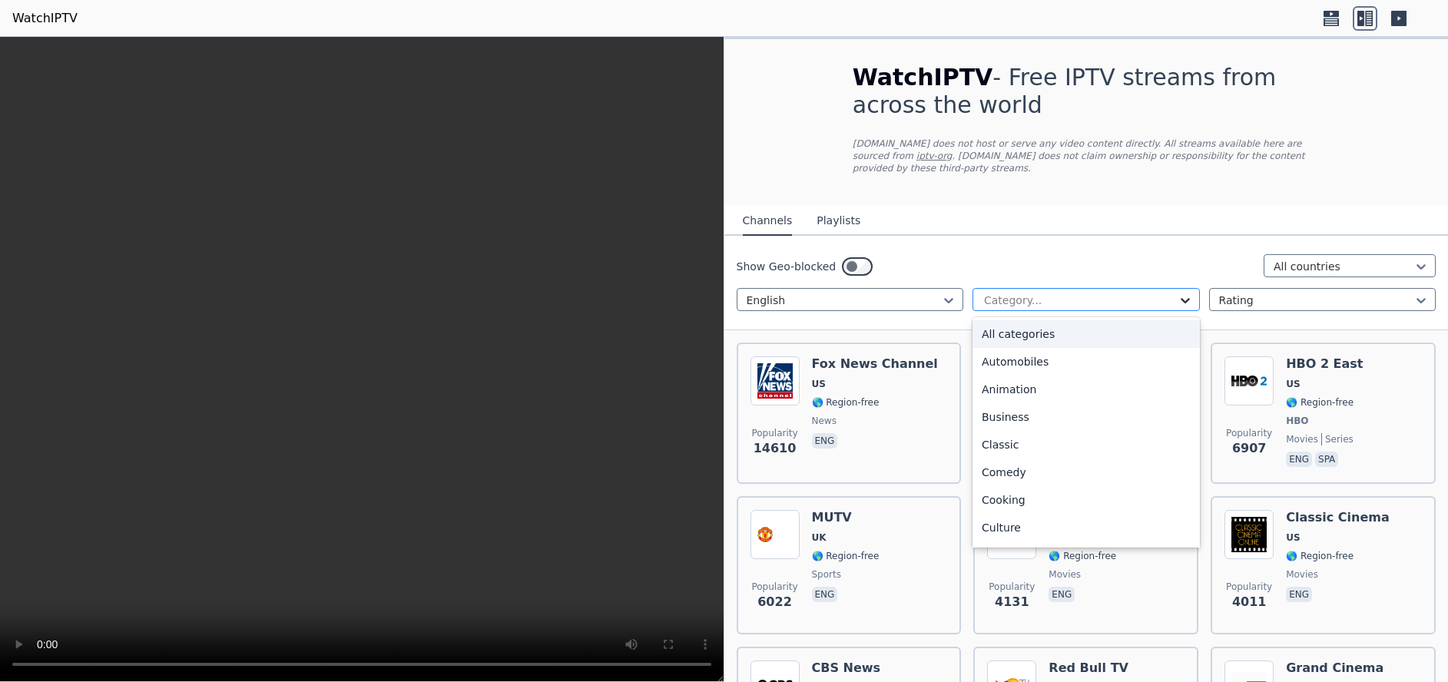
click at [1179, 293] on icon at bounding box center [1185, 300] width 15 height 15
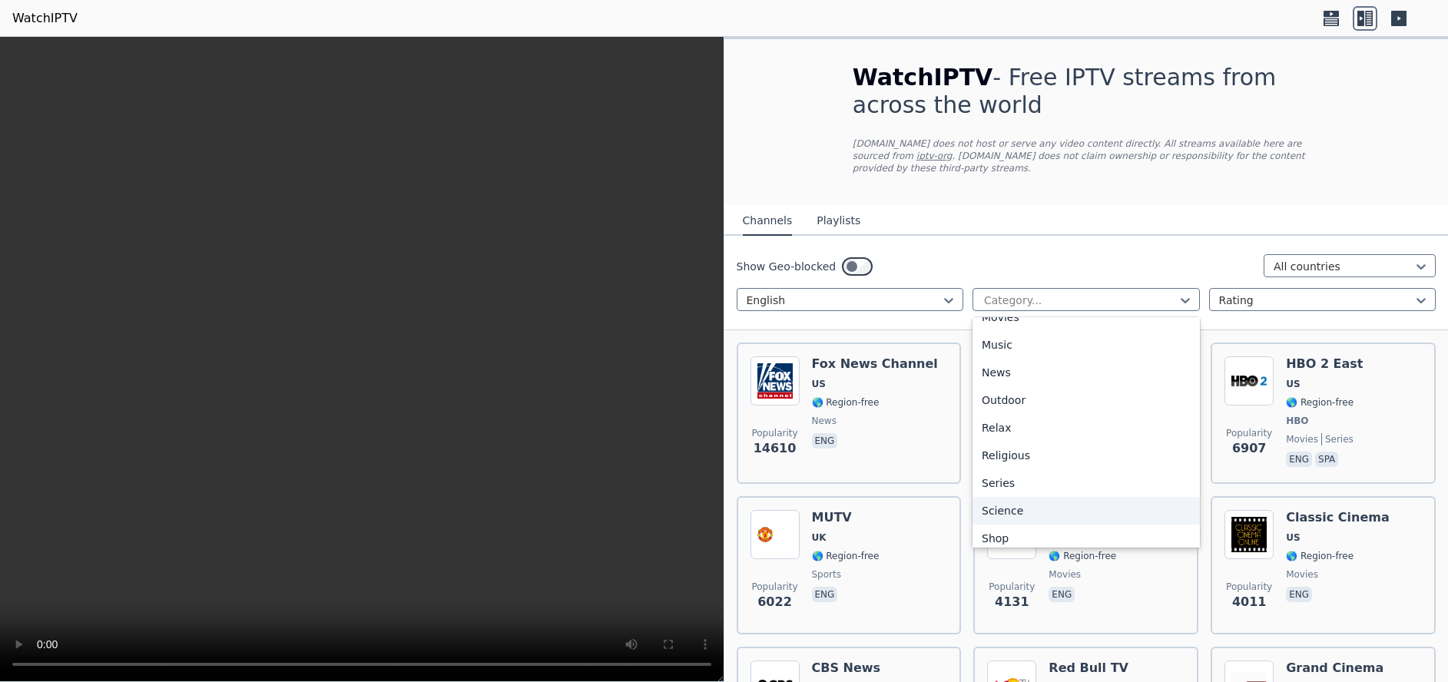
scroll to position [407, 0]
click at [1048, 386] on div "News" at bounding box center [1086, 397] width 227 height 28
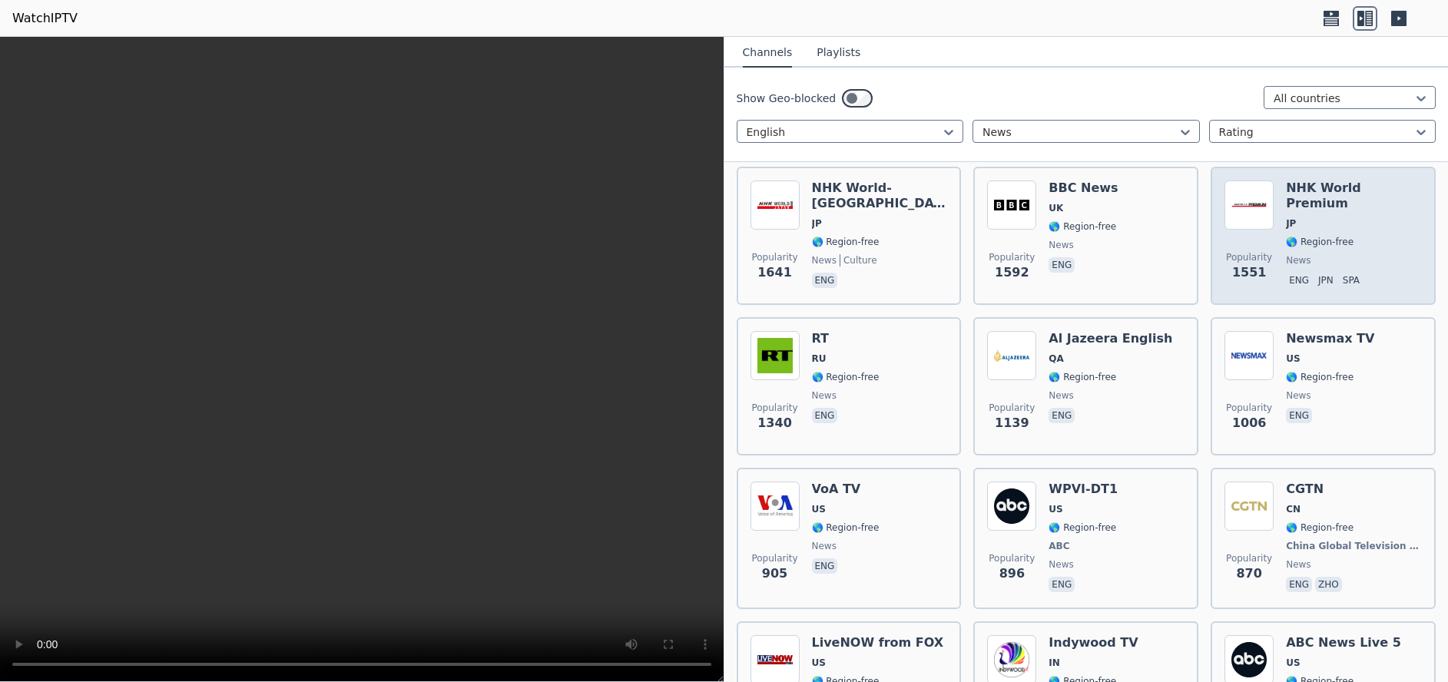
scroll to position [484, 0]
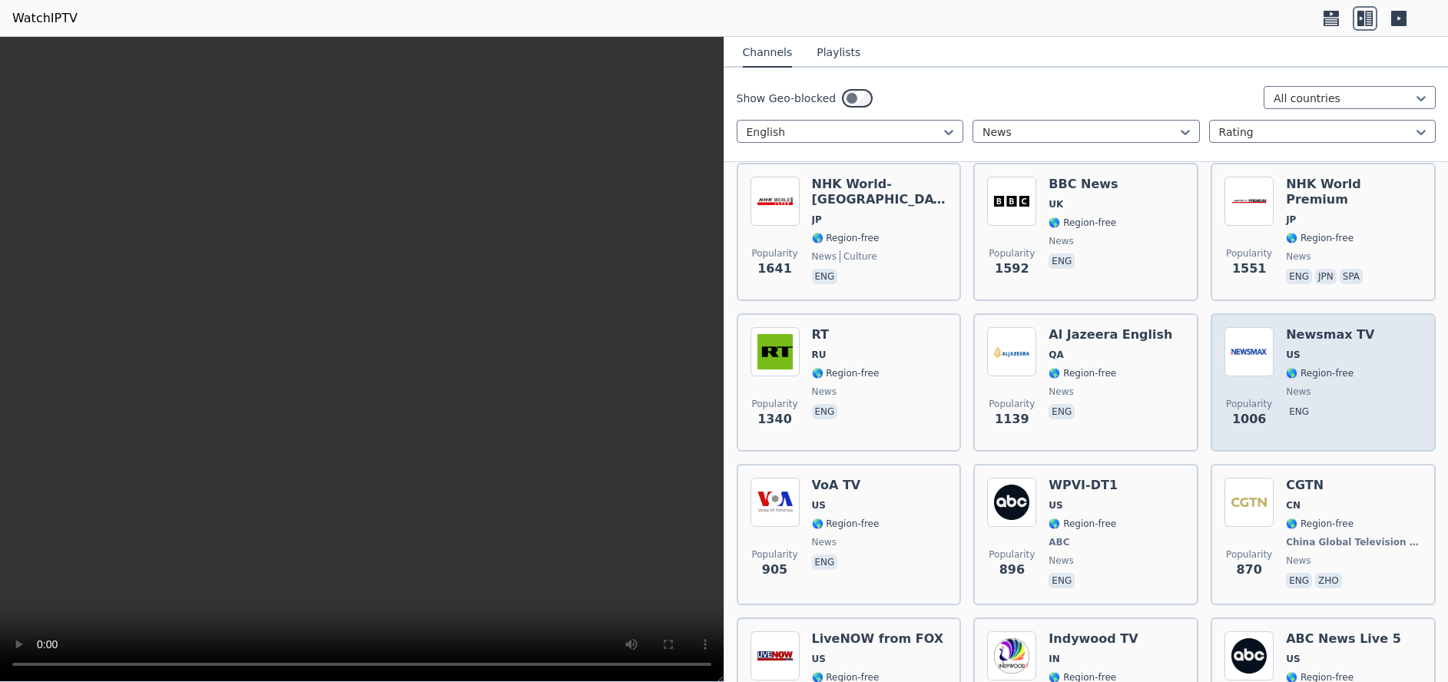
click at [1331, 353] on div "Newsmax TV US 🌎 Region-free news eng" at bounding box center [1330, 382] width 88 height 111
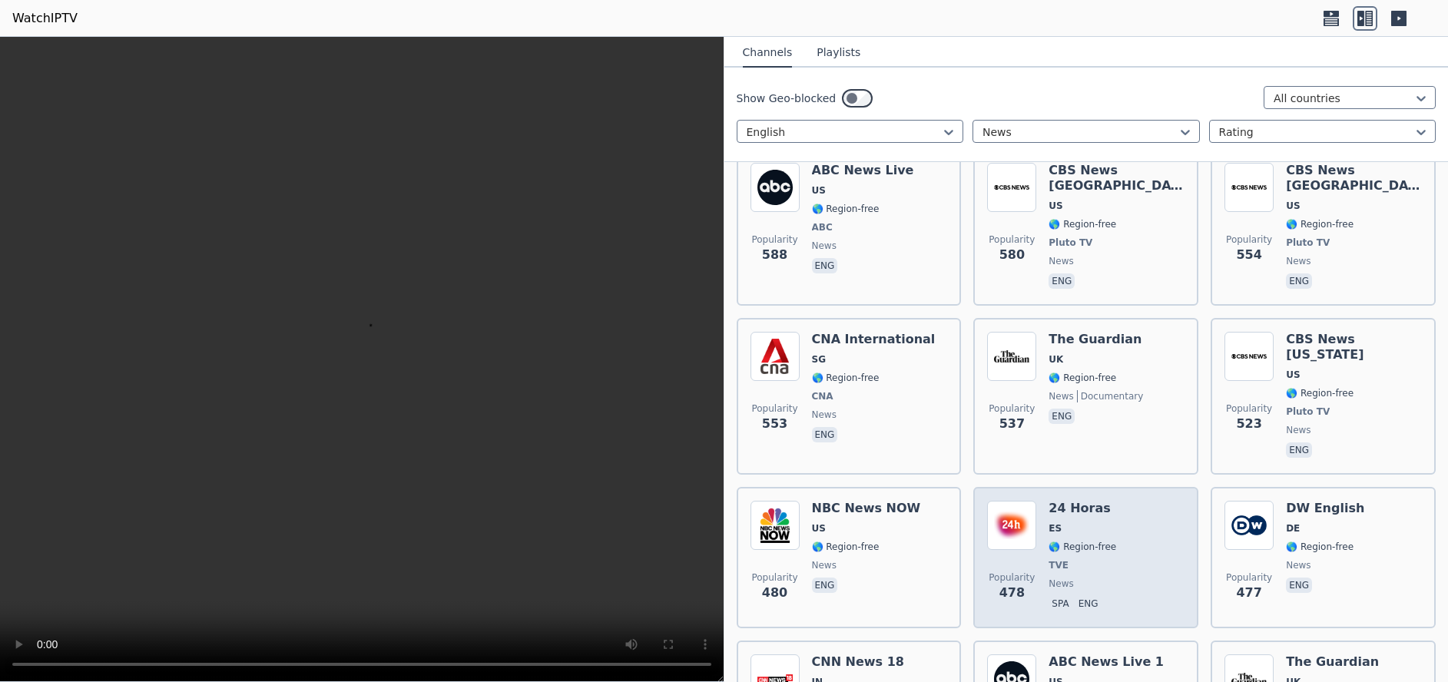
scroll to position [1176, 0]
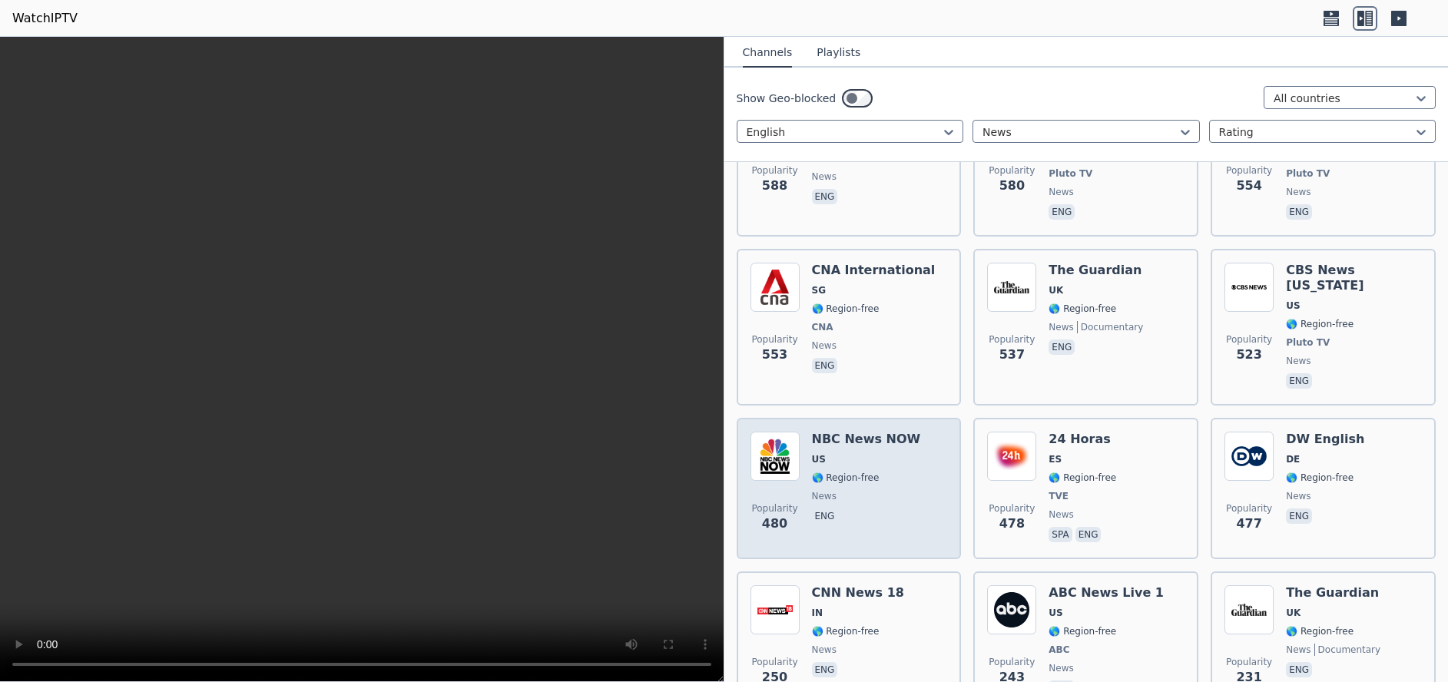
click at [877, 432] on div "NBC News NOW US 🌎 Region-free news eng" at bounding box center [866, 489] width 109 height 114
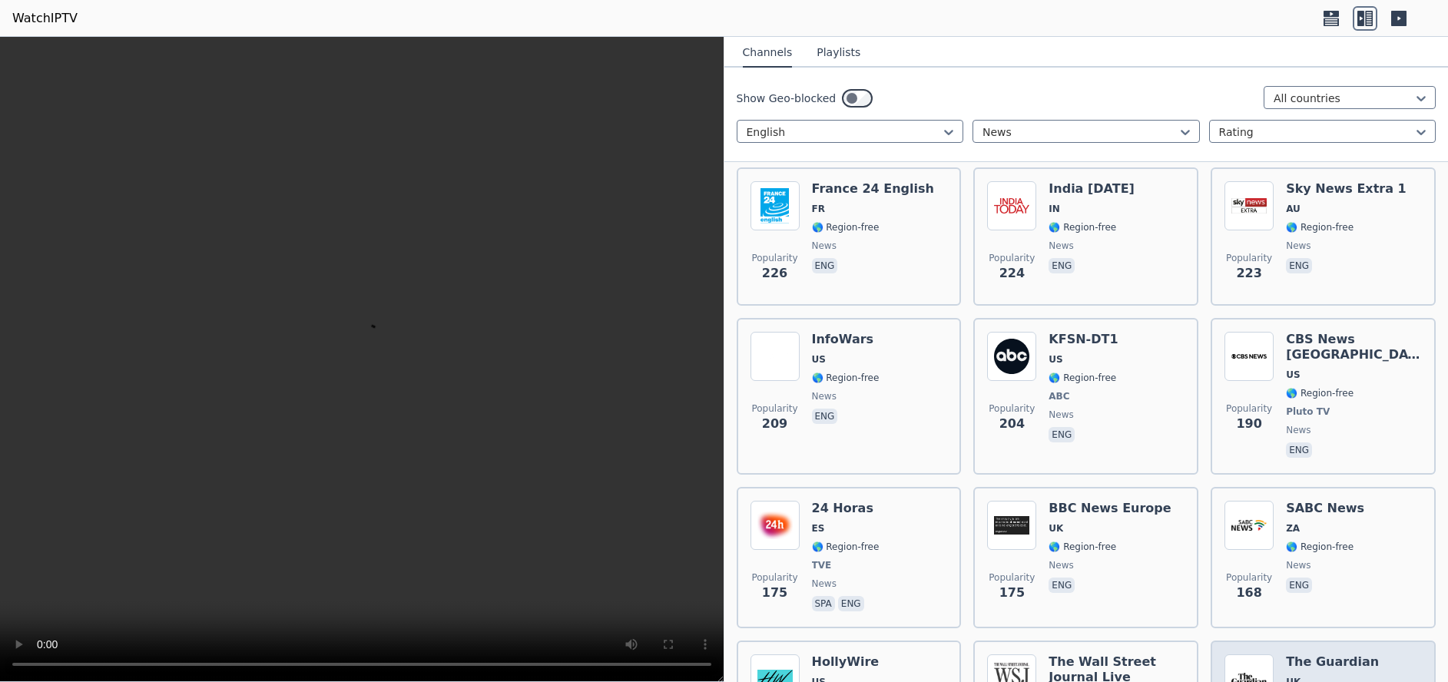
scroll to position [1752, 0]
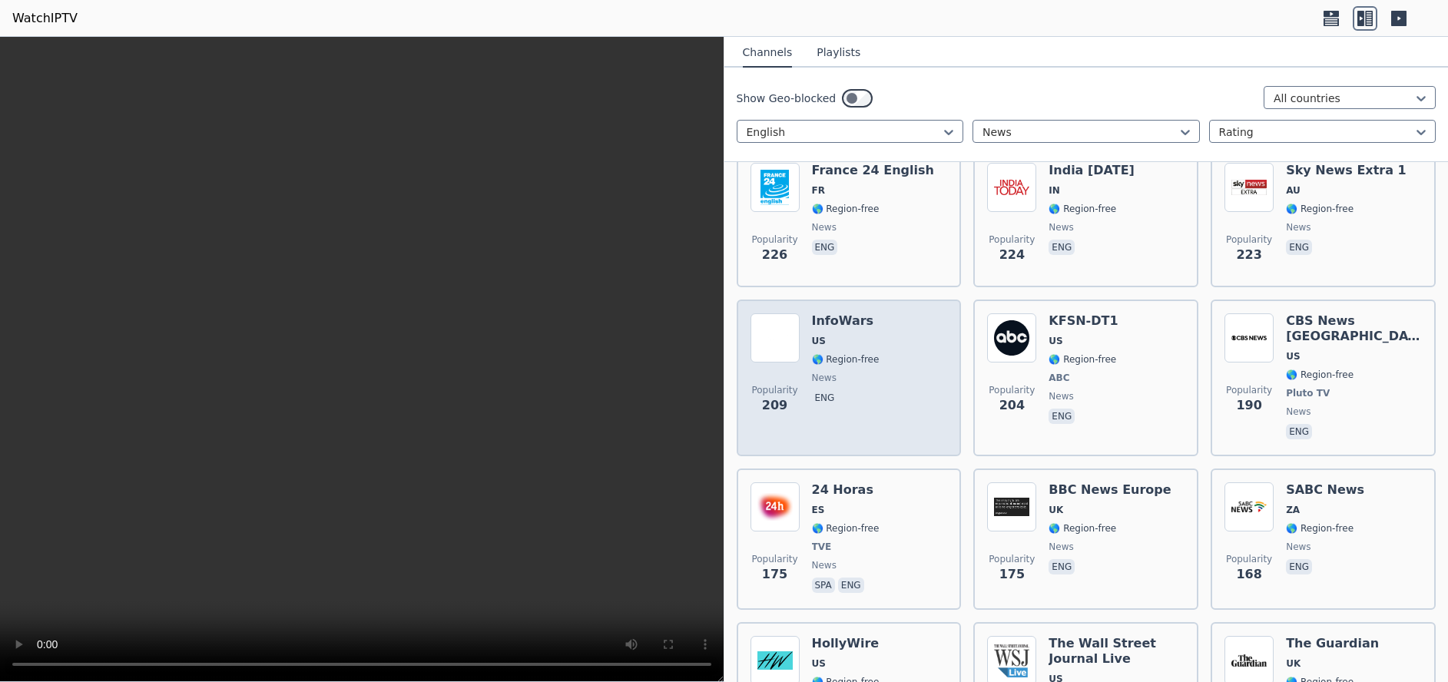
click at [866, 300] on div "Popularity 209 InfoWars US 🌎 Region-free news eng" at bounding box center [849, 378] width 225 height 157
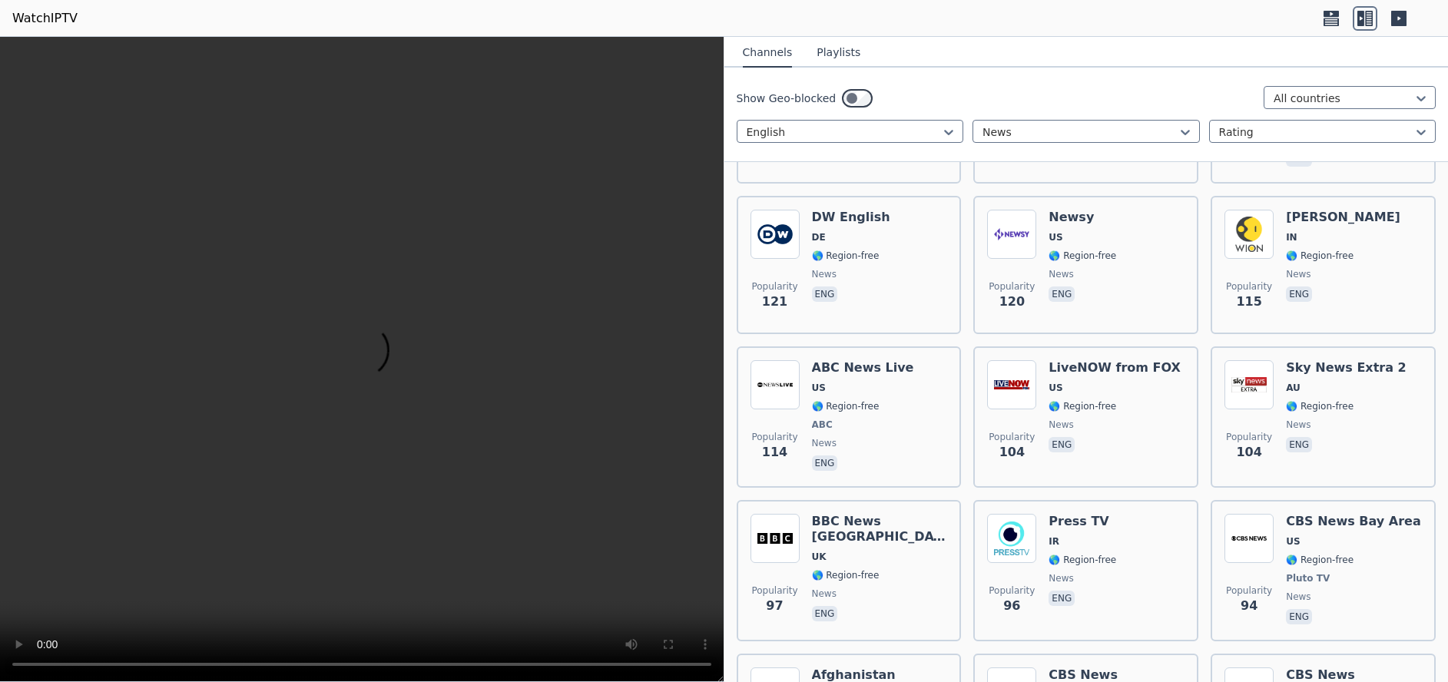
scroll to position [2651, 0]
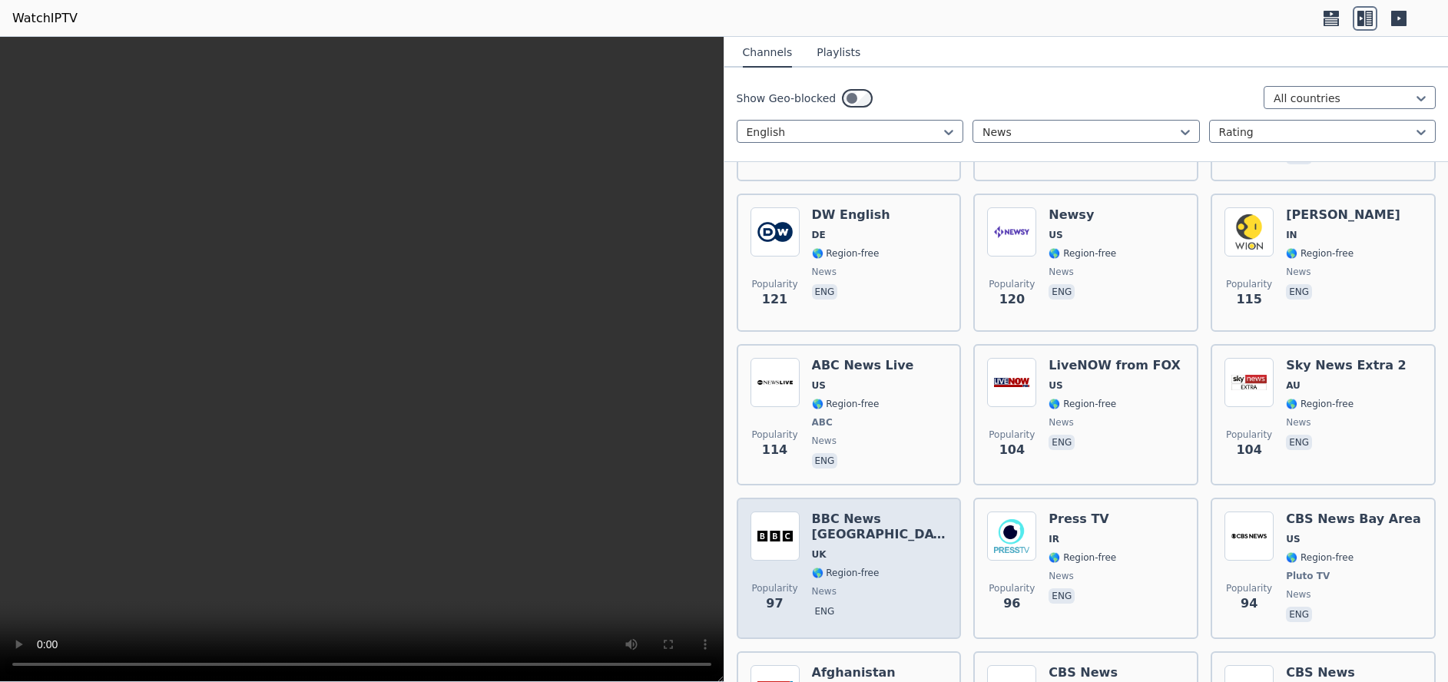
click at [881, 512] on div "BBC News North America UK 🌎 Region-free news eng" at bounding box center [880, 569] width 136 height 114
